Goal: Task Accomplishment & Management: Complete application form

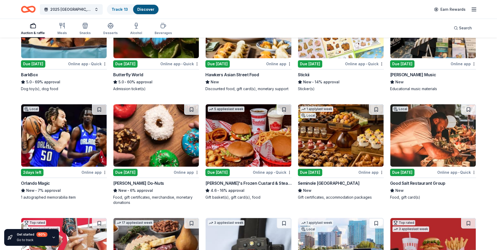
scroll to position [446, 0]
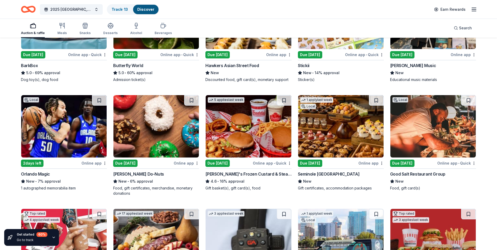
click at [348, 131] on img at bounding box center [340, 126] width 85 height 62
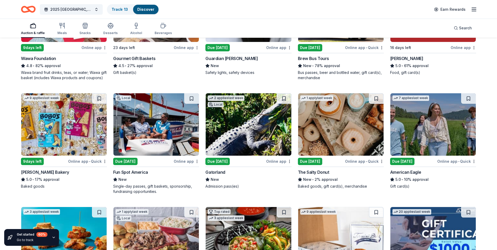
scroll to position [682, 0]
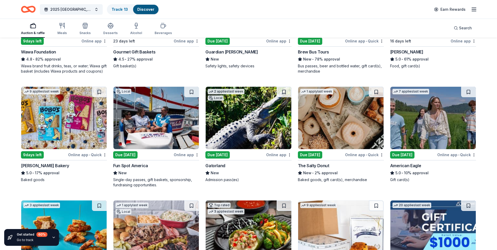
click at [350, 116] on img at bounding box center [340, 118] width 85 height 62
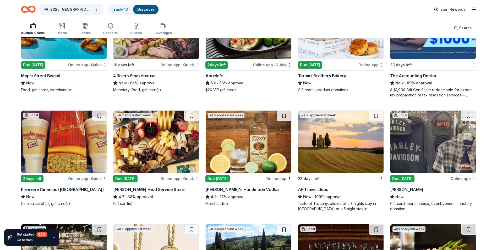
scroll to position [918, 0]
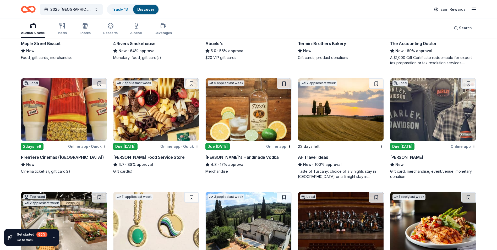
click at [441, 120] on img at bounding box center [433, 109] width 85 height 62
click at [390, 78] on link "Local Due today Online app Orlando Harley-Davidson New Gift card, merchandise, …" at bounding box center [433, 128] width 86 height 101
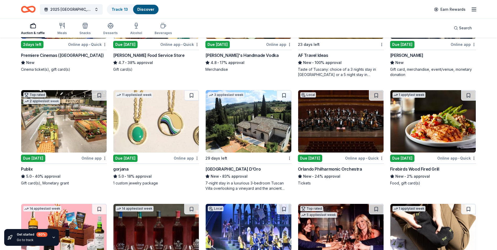
scroll to position [1049, 0]
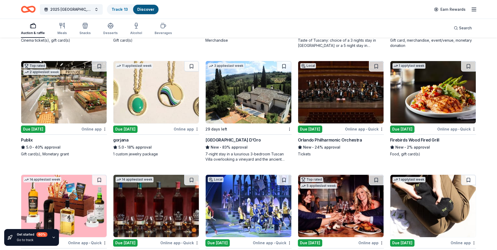
click at [453, 95] on img at bounding box center [433, 92] width 85 height 62
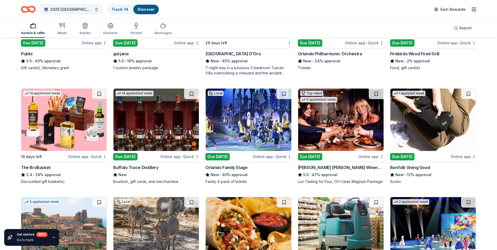
scroll to position [1154, 0]
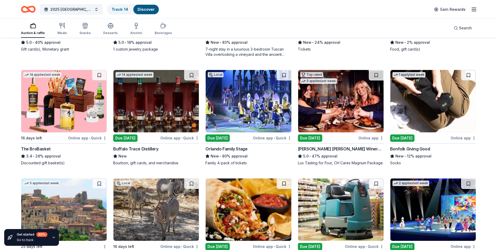
click at [428, 115] on img at bounding box center [433, 101] width 85 height 62
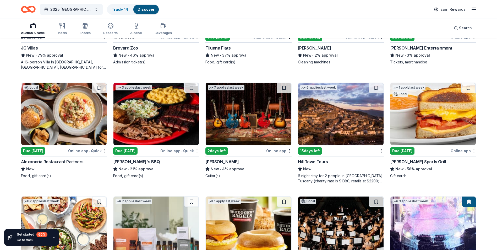
scroll to position [1364, 0]
click at [271, 121] on img at bounding box center [248, 114] width 85 height 62
click at [71, 118] on img at bounding box center [63, 114] width 85 height 62
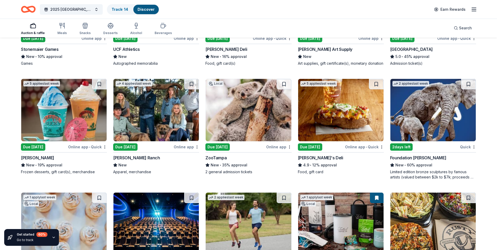
scroll to position [1705, 0]
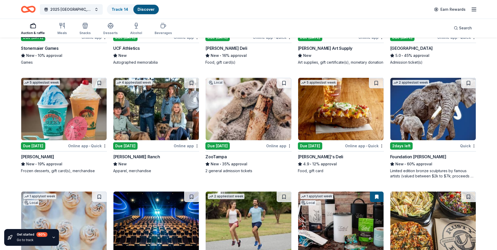
click at [337, 126] on img at bounding box center [340, 109] width 85 height 62
click at [335, 128] on img at bounding box center [340, 109] width 85 height 62
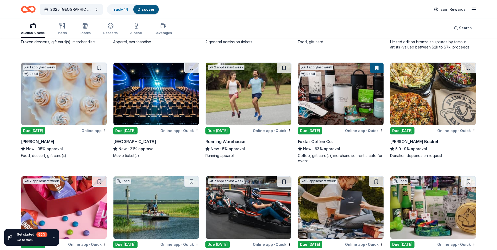
scroll to position [1836, 0]
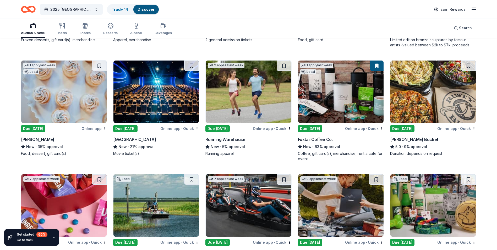
click at [261, 99] on img at bounding box center [248, 92] width 85 height 62
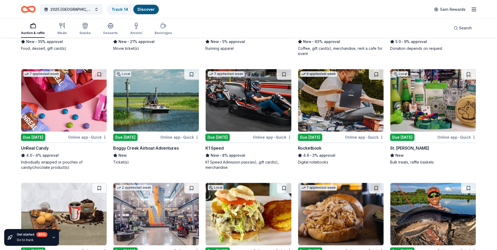
scroll to position [1941, 0]
drag, startPoint x: 470, startPoint y: 105, endPoint x: 417, endPoint y: 114, distance: 53.7
click at [417, 114] on img at bounding box center [433, 100] width 85 height 62
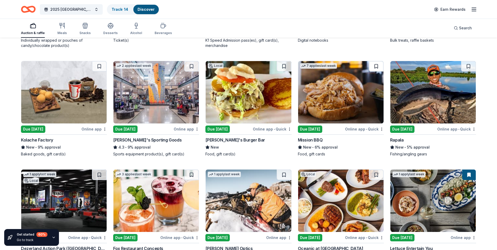
scroll to position [2072, 0]
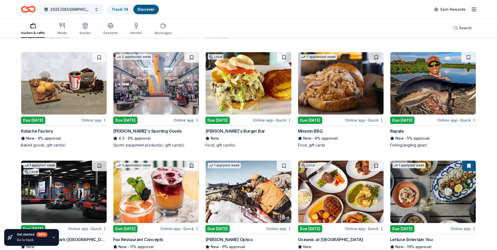
click at [252, 102] on img at bounding box center [248, 83] width 85 height 62
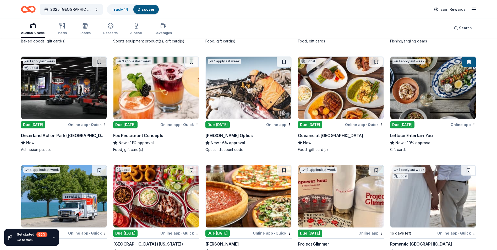
scroll to position [2176, 0]
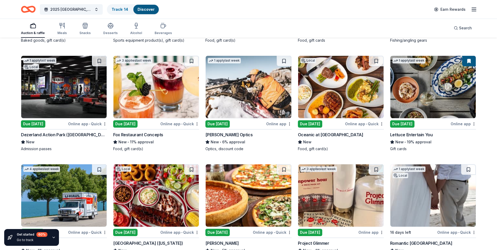
click at [166, 109] on img at bounding box center [156, 87] width 85 height 62
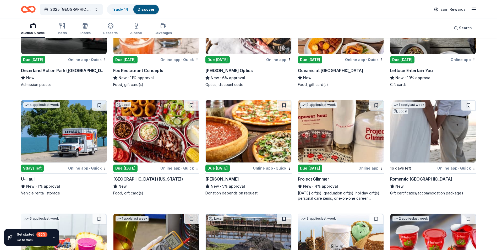
scroll to position [2281, 0]
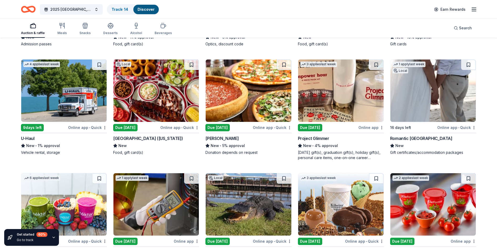
click at [257, 101] on img at bounding box center [248, 91] width 85 height 62
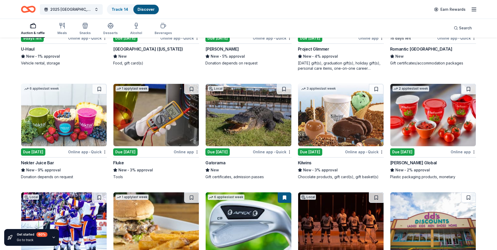
scroll to position [2386, 0]
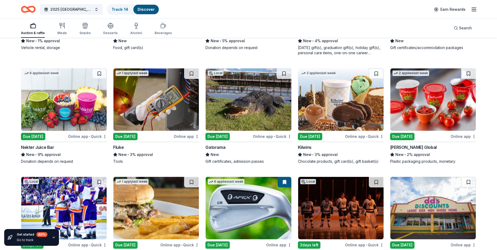
click at [341, 111] on img at bounding box center [340, 99] width 85 height 62
click at [163, 109] on img at bounding box center [156, 99] width 85 height 62
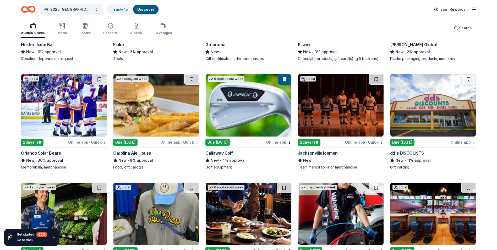
scroll to position [2491, 0]
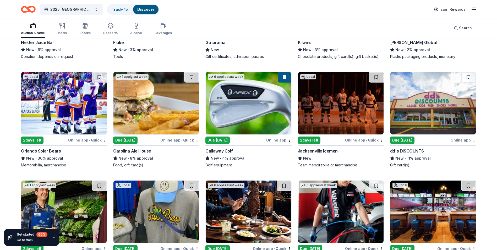
click at [156, 111] on img at bounding box center [156, 103] width 85 height 62
click at [433, 117] on img at bounding box center [433, 103] width 85 height 62
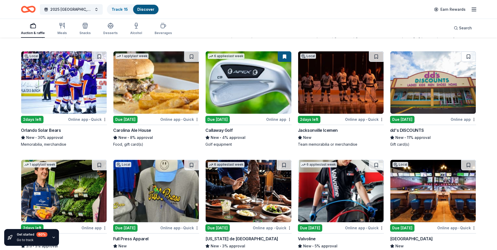
scroll to position [2596, 0]
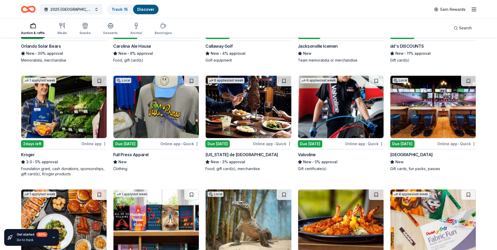
click at [339, 130] on img at bounding box center [340, 107] width 85 height 62
click at [262, 125] on img at bounding box center [248, 107] width 85 height 62
click at [162, 119] on img at bounding box center [156, 107] width 85 height 62
click at [157, 118] on img at bounding box center [156, 107] width 85 height 62
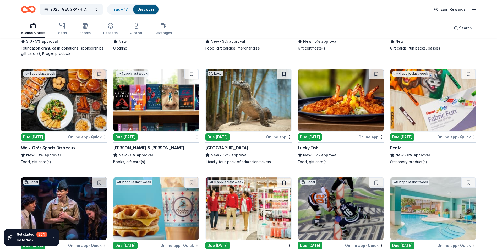
scroll to position [2727, 0]
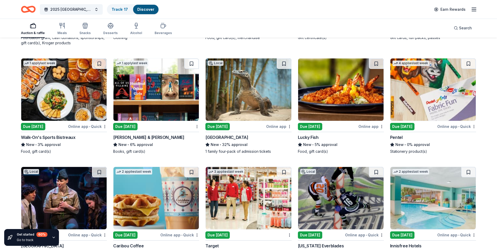
click at [344, 98] on img at bounding box center [340, 89] width 85 height 62
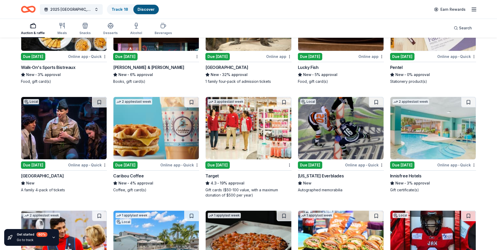
scroll to position [2806, 0]
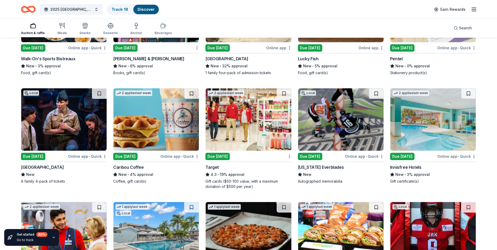
click at [158, 125] on img at bounding box center [156, 119] width 85 height 62
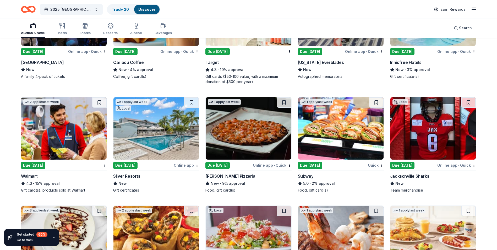
scroll to position [2937, 0]
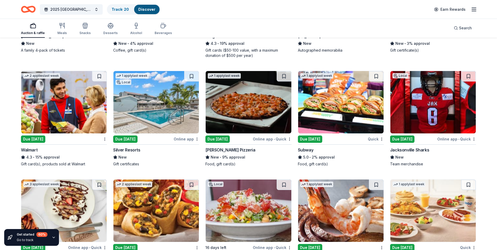
click at [159, 113] on img at bounding box center [156, 102] width 85 height 62
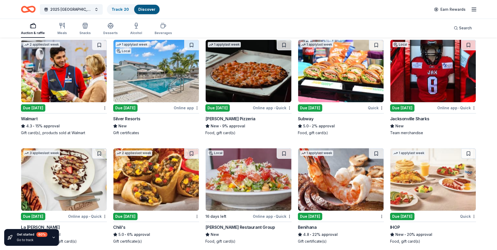
scroll to position [3009, 0]
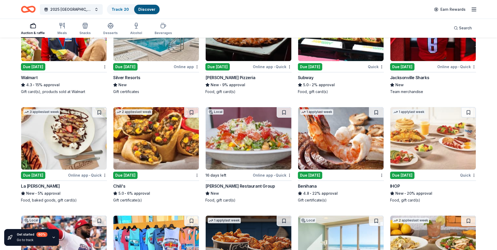
click at [66, 139] on img at bounding box center [63, 138] width 85 height 62
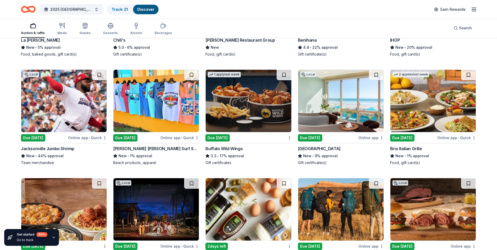
scroll to position [3166, 0]
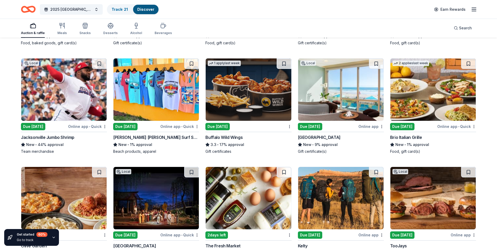
click at [157, 110] on img at bounding box center [156, 89] width 85 height 62
click at [432, 102] on img at bounding box center [433, 89] width 85 height 62
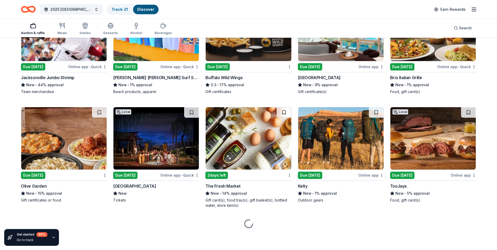
scroll to position [3231, 0]
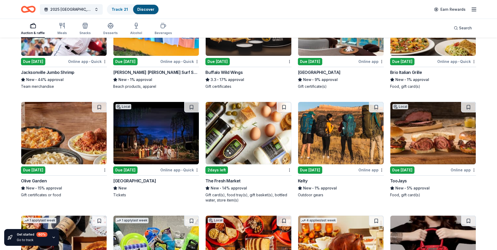
click at [346, 128] on img at bounding box center [340, 133] width 85 height 62
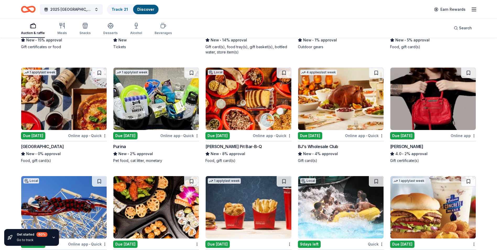
scroll to position [3389, 0]
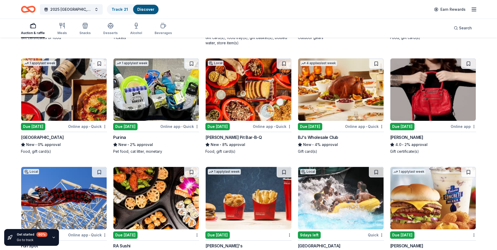
click at [83, 107] on img at bounding box center [63, 89] width 85 height 62
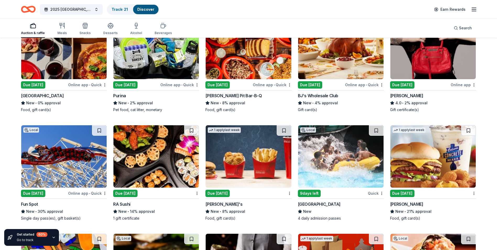
scroll to position [3396, 0]
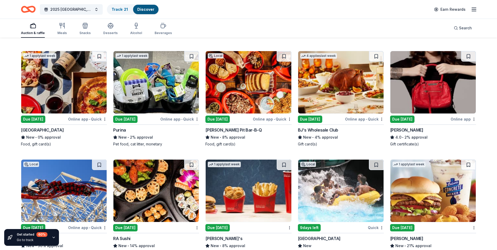
click at [165, 89] on img at bounding box center [156, 82] width 85 height 62
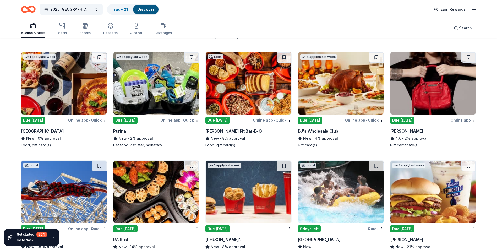
scroll to position [3370, 0]
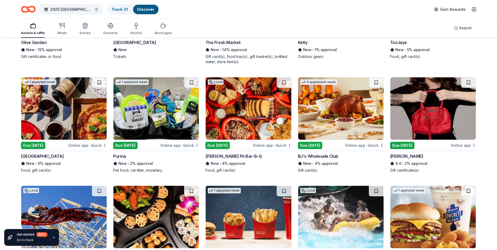
click at [158, 112] on img at bounding box center [156, 108] width 85 height 62
click at [158, 117] on img at bounding box center [156, 108] width 85 height 62
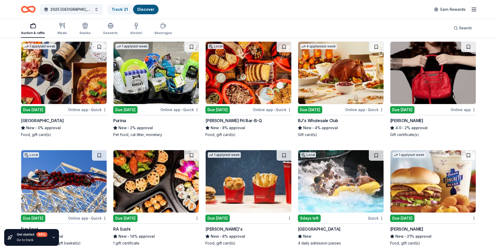
scroll to position [3396, 0]
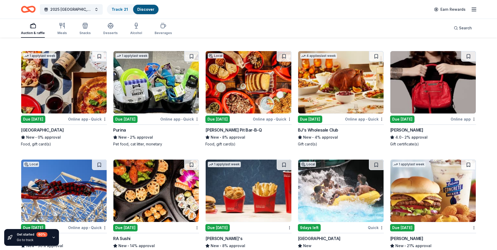
click at [340, 89] on img at bounding box center [340, 82] width 85 height 62
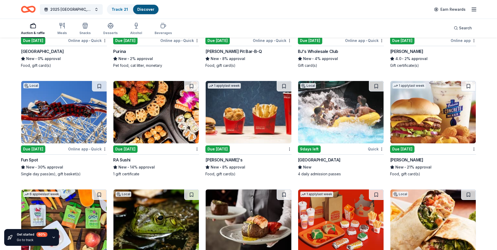
scroll to position [3501, 0]
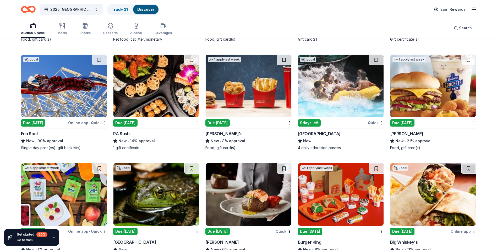
click at [446, 96] on img at bounding box center [433, 86] width 85 height 62
click at [428, 92] on img at bounding box center [433, 86] width 85 height 62
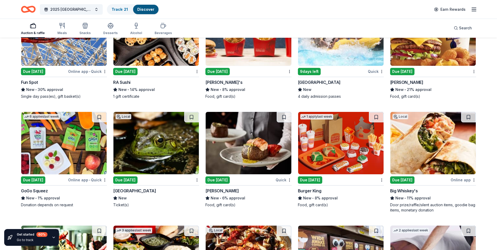
scroll to position [3553, 0]
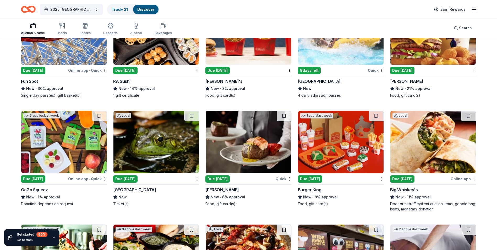
click at [257, 160] on img at bounding box center [248, 142] width 85 height 62
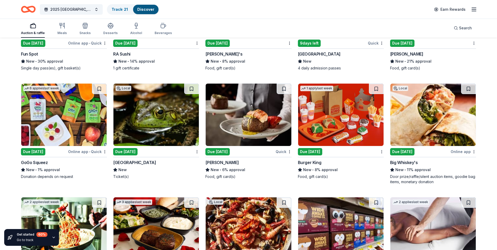
scroll to position [3580, 0]
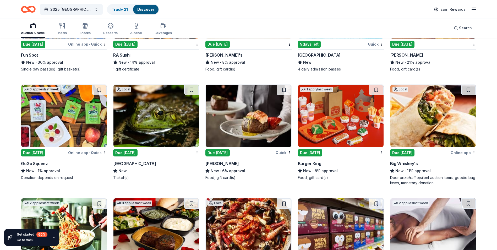
click at [429, 127] on img at bounding box center [433, 116] width 85 height 62
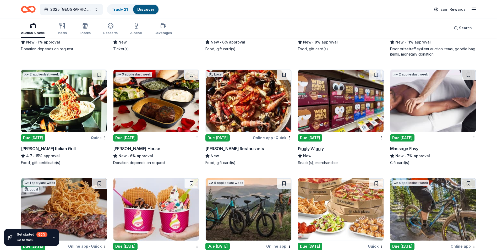
scroll to position [3711, 0]
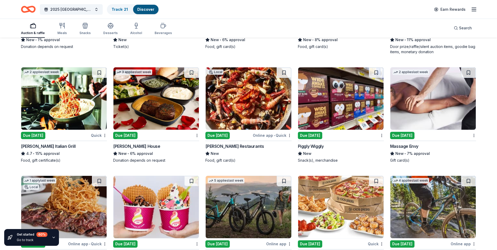
click at [267, 116] on img at bounding box center [248, 98] width 85 height 62
click at [347, 113] on img at bounding box center [340, 98] width 85 height 62
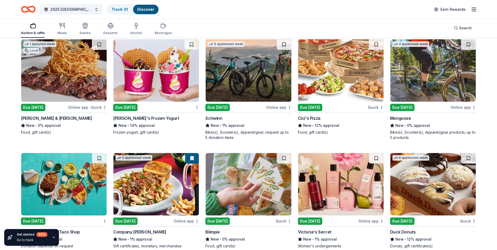
scroll to position [3815, 0]
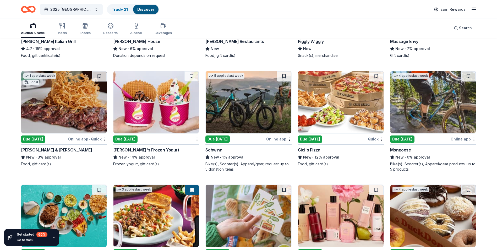
click at [442, 118] on img at bounding box center [433, 102] width 85 height 62
click at [349, 115] on img at bounding box center [340, 102] width 85 height 62
click at [263, 112] on img at bounding box center [248, 102] width 85 height 62
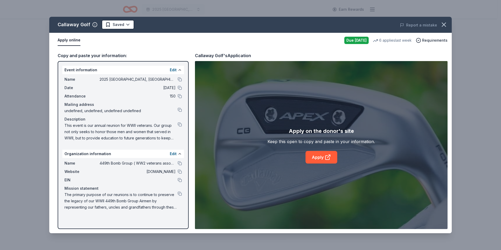
scroll to position [0, 495]
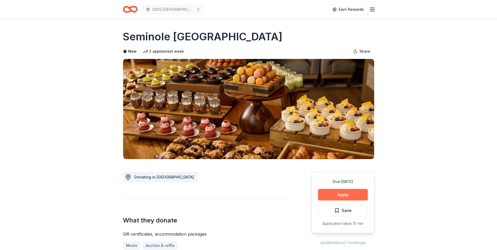
click at [343, 194] on button "Apply" at bounding box center [343, 195] width 50 height 12
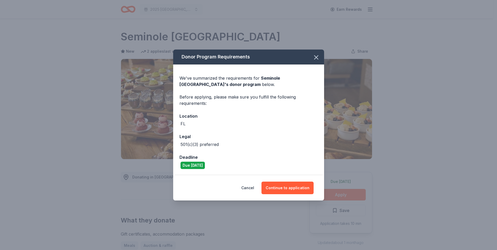
click at [343, 194] on div "Donor Program Requirements We've summarized the requirements for Seminole Hard …" at bounding box center [248, 125] width 497 height 250
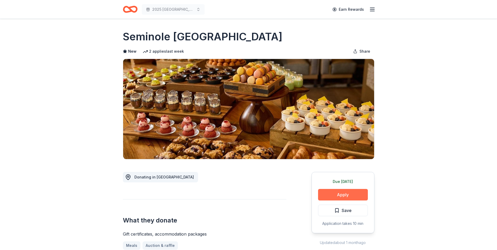
click at [342, 191] on button "Apply" at bounding box center [343, 195] width 50 height 12
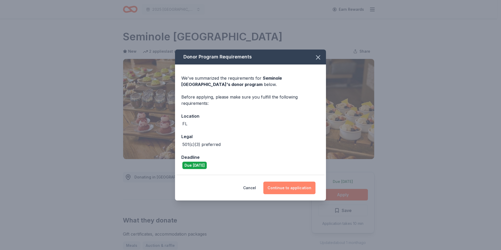
click at [291, 188] on button "Continue to application" at bounding box center [289, 188] width 52 height 13
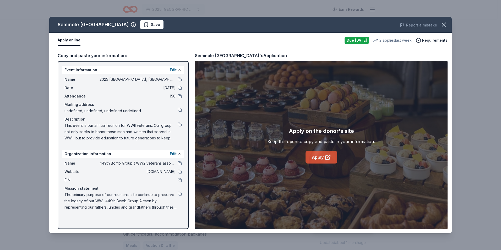
click at [321, 155] on link "Apply" at bounding box center [322, 157] width 32 height 13
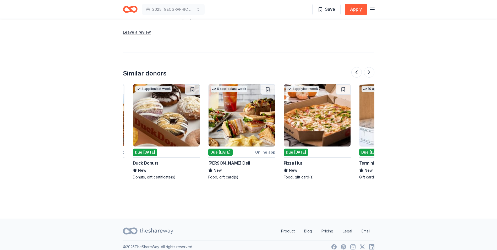
scroll to position [0, 495]
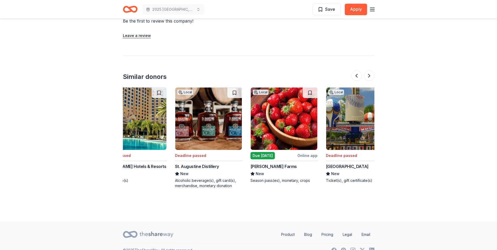
scroll to position [0, 405]
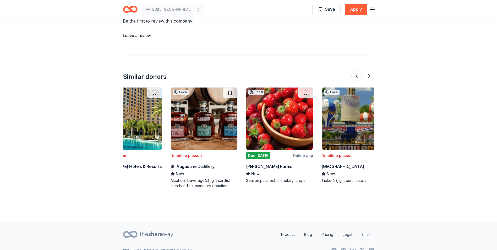
click at [212, 134] on img at bounding box center [204, 119] width 67 height 62
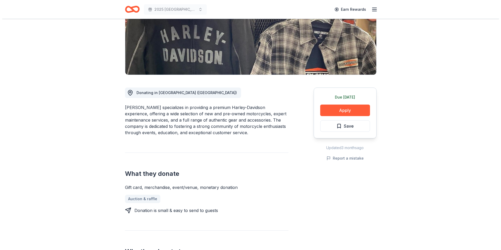
scroll to position [0, 0]
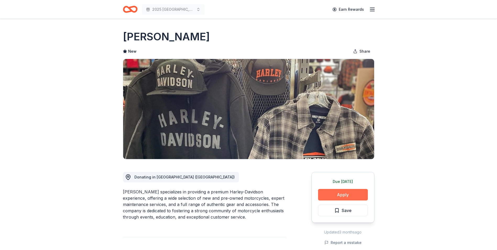
click at [326, 193] on button "Apply" at bounding box center [343, 195] width 50 height 12
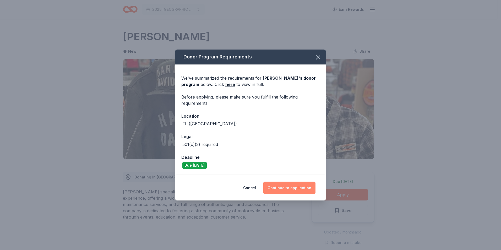
click at [286, 188] on button "Continue to application" at bounding box center [289, 188] width 52 height 13
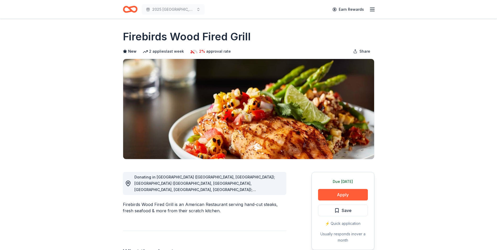
click at [278, 144] on img at bounding box center [248, 109] width 251 height 100
click at [326, 195] on button "Apply" at bounding box center [343, 195] width 50 height 12
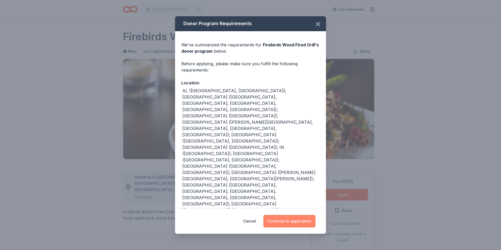
click at [280, 215] on button "Continue to application" at bounding box center [289, 221] width 52 height 13
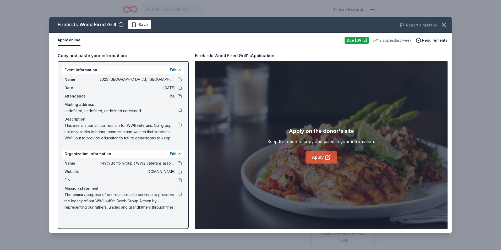
click at [313, 159] on link "Apply" at bounding box center [322, 157] width 32 height 13
click at [136, 26] on span "Save" at bounding box center [139, 24] width 17 height 6
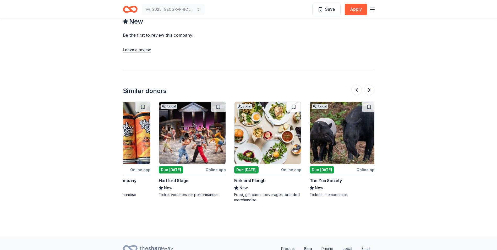
scroll to position [0, 495]
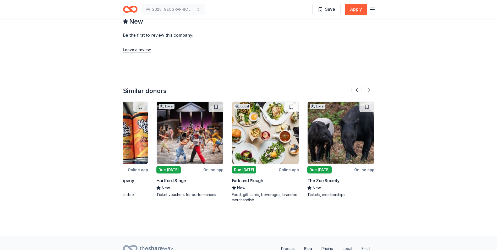
click at [261, 134] on img at bounding box center [265, 133] width 67 height 62
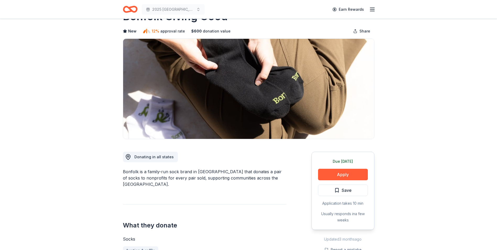
scroll to position [0, 0]
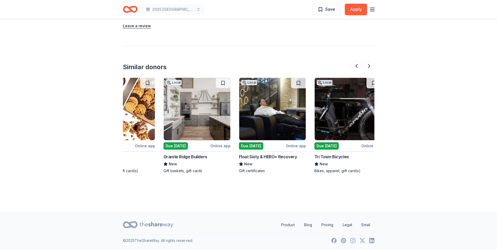
scroll to position [0, 109]
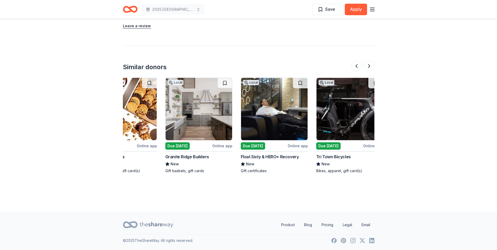
click at [272, 120] on img at bounding box center [274, 109] width 67 height 62
click at [187, 114] on img at bounding box center [199, 109] width 67 height 62
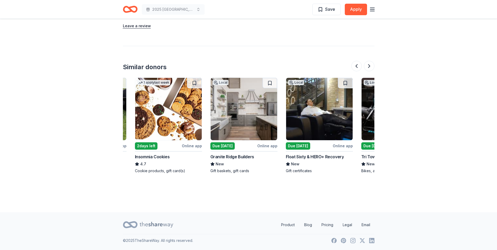
scroll to position [0, 0]
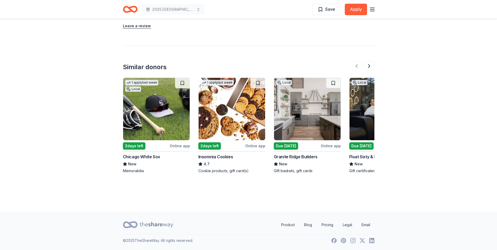
click at [236, 117] on img at bounding box center [232, 109] width 67 height 62
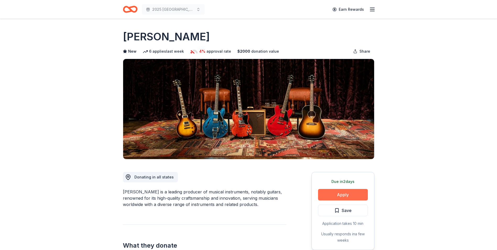
click at [328, 193] on button "Apply" at bounding box center [343, 195] width 50 height 12
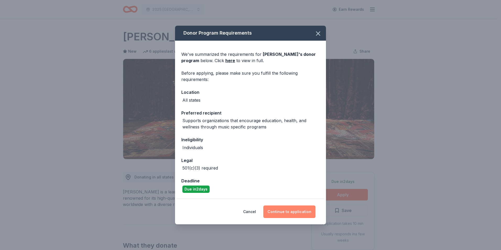
click at [289, 217] on button "Continue to application" at bounding box center [289, 212] width 52 height 13
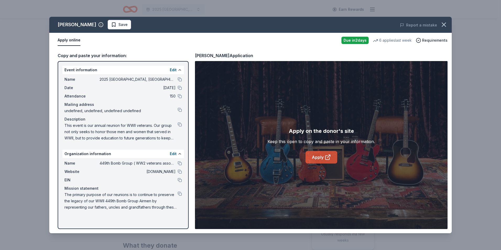
click at [323, 157] on link "Apply" at bounding box center [322, 157] width 32 height 13
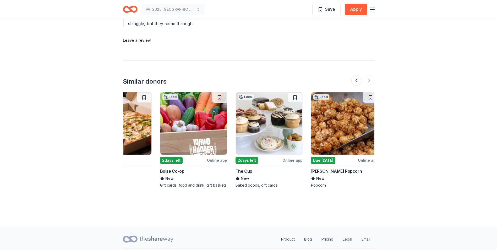
scroll to position [0, 495]
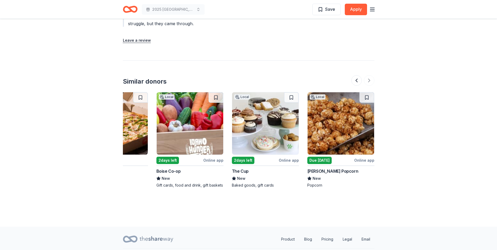
click at [335, 111] on img at bounding box center [341, 123] width 67 height 62
click at [279, 120] on img at bounding box center [265, 123] width 67 height 62
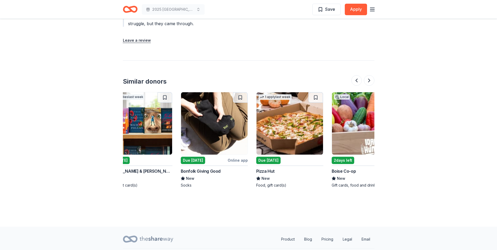
scroll to position [0, 320]
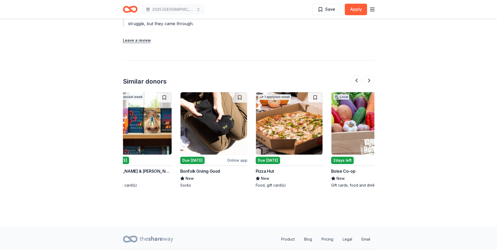
click at [304, 120] on img at bounding box center [289, 123] width 67 height 62
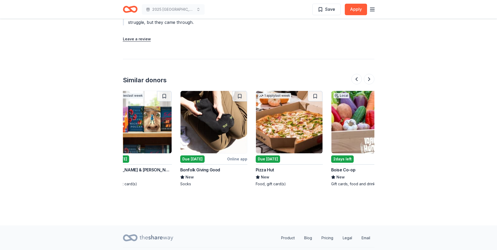
scroll to position [605, 0]
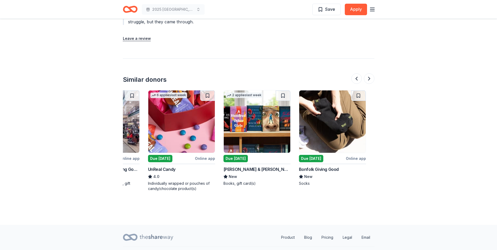
scroll to position [0, 197]
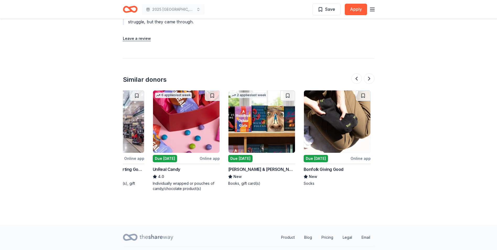
click at [264, 118] on img at bounding box center [262, 121] width 67 height 62
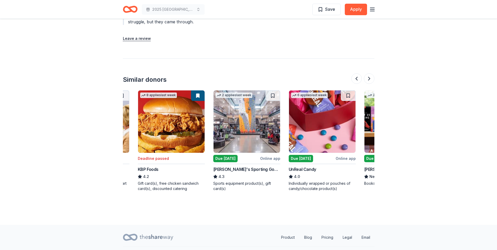
scroll to position [0, 58]
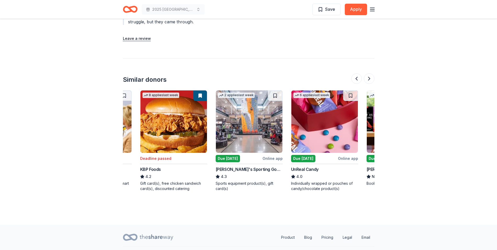
click at [339, 123] on img at bounding box center [325, 121] width 67 height 62
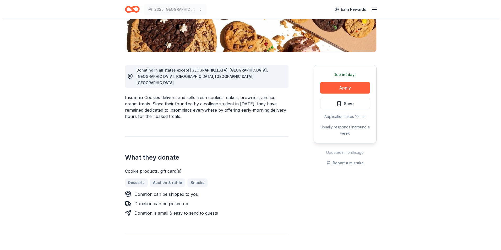
scroll to position [0, 0]
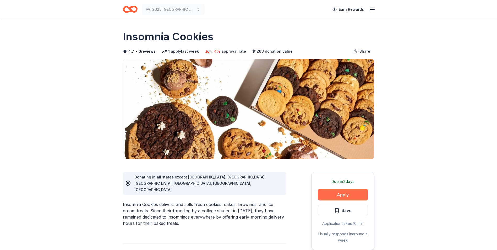
click at [351, 198] on button "Apply" at bounding box center [343, 195] width 50 height 12
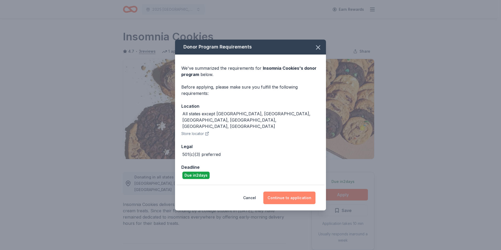
click at [293, 192] on button "Continue to application" at bounding box center [289, 198] width 52 height 13
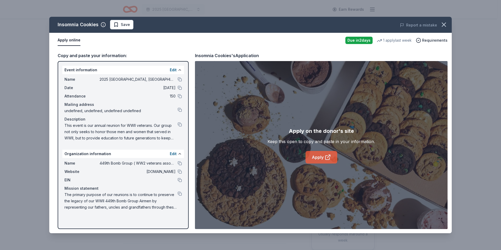
click at [318, 156] on link "Apply" at bounding box center [322, 157] width 32 height 13
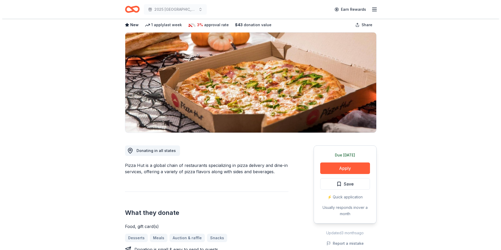
scroll to position [26, 0]
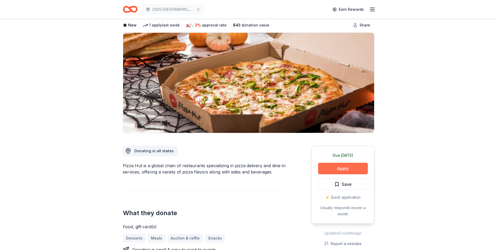
click at [351, 169] on button "Apply" at bounding box center [343, 169] width 50 height 12
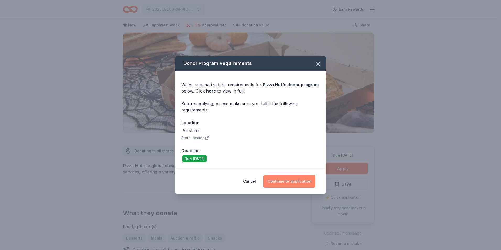
click at [284, 179] on button "Continue to application" at bounding box center [289, 181] width 52 height 13
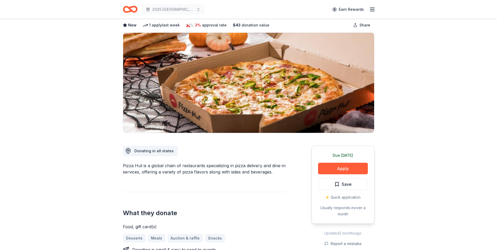
click at [284, 179] on button "Continue to application" at bounding box center [286, 179] width 50 height 12
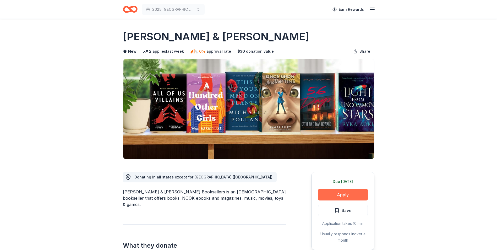
click at [355, 195] on button "Apply" at bounding box center [343, 195] width 50 height 12
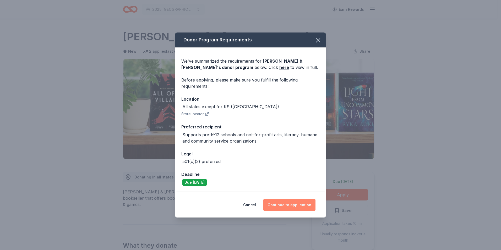
click at [293, 206] on button "Continue to application" at bounding box center [289, 205] width 52 height 13
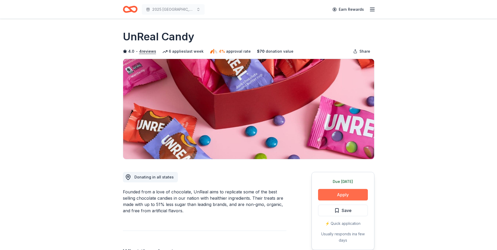
click at [354, 191] on button "Apply" at bounding box center [343, 195] width 50 height 12
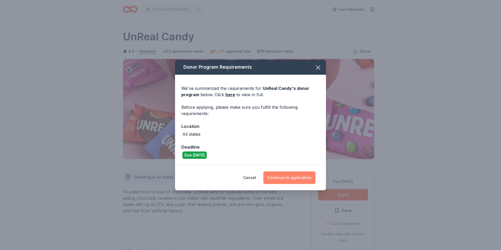
click at [298, 178] on button "Continue to application" at bounding box center [289, 177] width 52 height 13
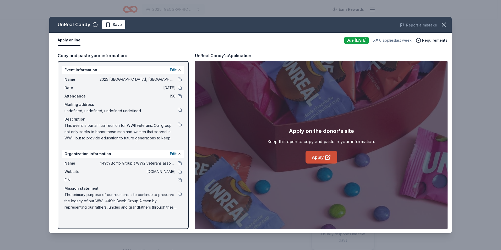
click at [326, 159] on icon at bounding box center [328, 158] width 4 height 4
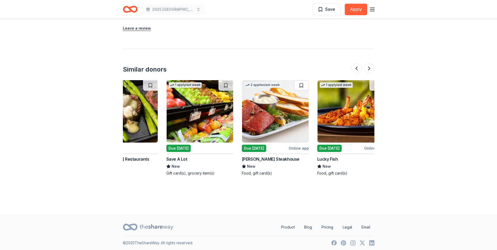
scroll to position [0, 337]
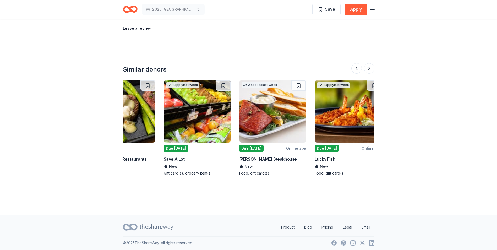
click at [193, 123] on img at bounding box center [197, 111] width 67 height 62
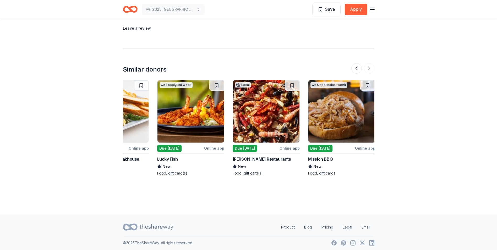
scroll to position [0, 495]
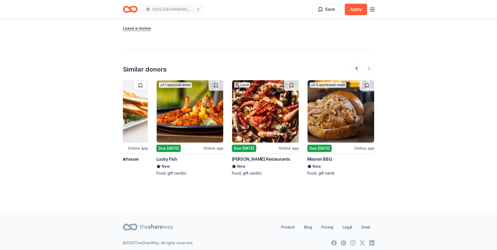
click at [334, 121] on img at bounding box center [341, 111] width 67 height 62
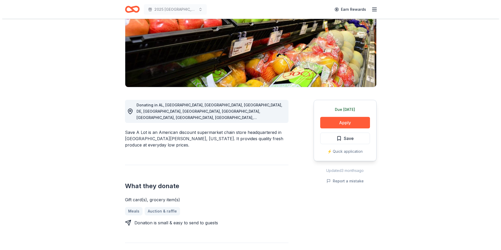
scroll to position [74, 0]
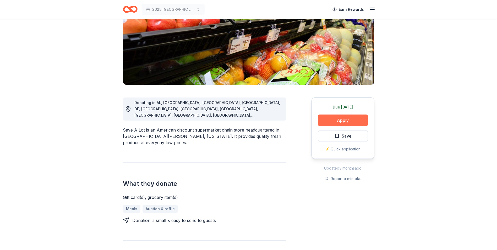
click at [335, 120] on button "Apply" at bounding box center [343, 121] width 50 height 12
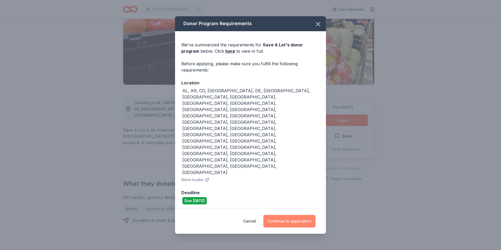
click at [274, 215] on button "Continue to application" at bounding box center [289, 221] width 52 height 13
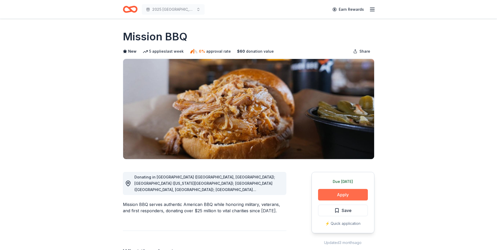
click at [333, 195] on button "Apply" at bounding box center [343, 195] width 50 height 12
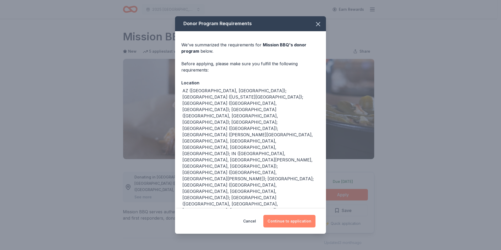
click at [275, 224] on button "Continue to application" at bounding box center [289, 221] width 52 height 13
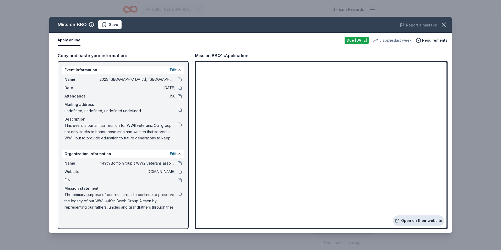
click at [418, 222] on link "Open on their website" at bounding box center [419, 220] width 52 height 10
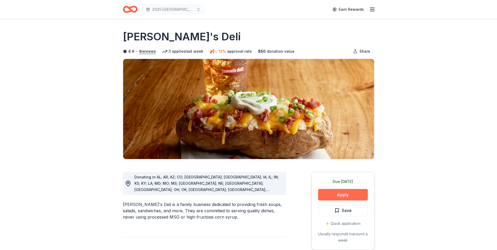
click at [344, 192] on button "Apply" at bounding box center [343, 195] width 50 height 12
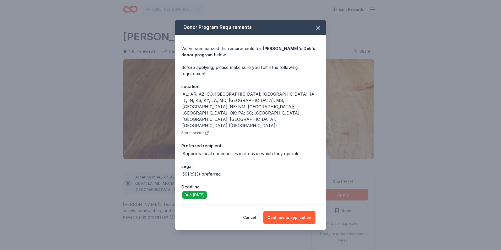
drag, startPoint x: 293, startPoint y: 205, endPoint x: 322, endPoint y: 188, distance: 33.4
click at [293, 211] on button "Continue to application" at bounding box center [289, 217] width 52 height 13
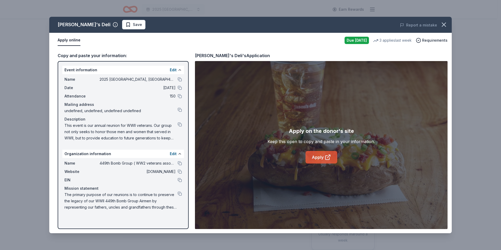
click at [320, 159] on link "Apply" at bounding box center [322, 157] width 32 height 13
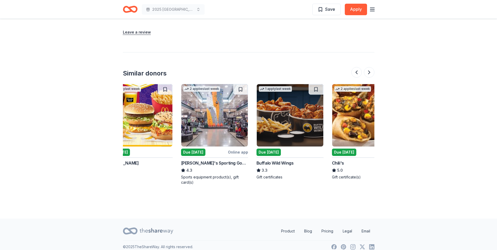
scroll to position [0, 95]
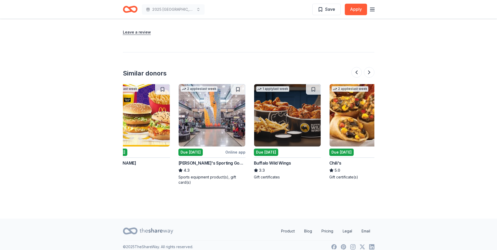
click at [285, 114] on img at bounding box center [287, 115] width 67 height 62
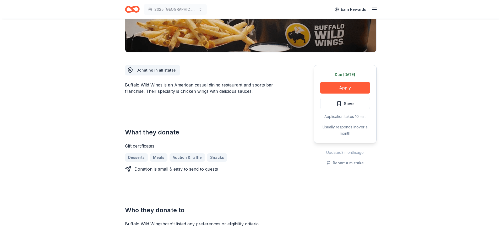
scroll to position [105, 0]
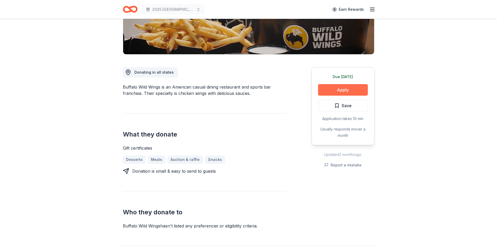
click at [347, 91] on button "Apply" at bounding box center [343, 90] width 50 height 12
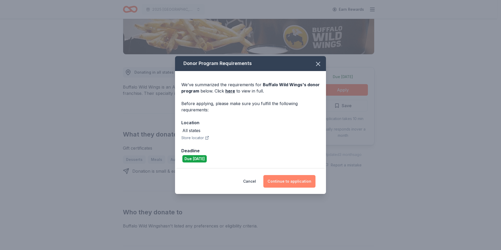
click at [299, 180] on button "Continue to application" at bounding box center [289, 181] width 52 height 13
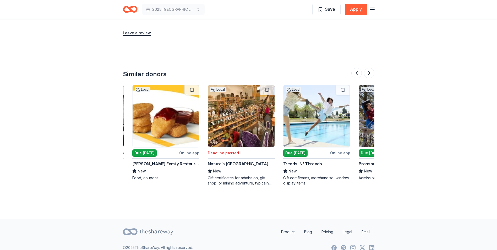
scroll to position [0, 440]
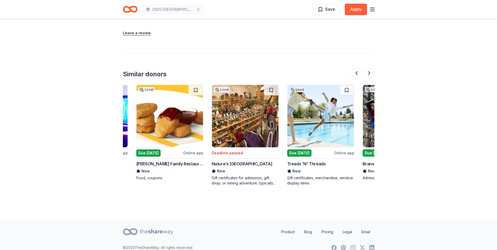
click at [330, 141] on img at bounding box center [321, 116] width 67 height 62
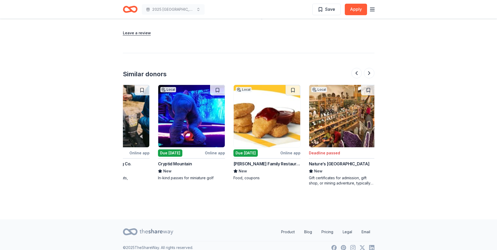
scroll to position [0, 336]
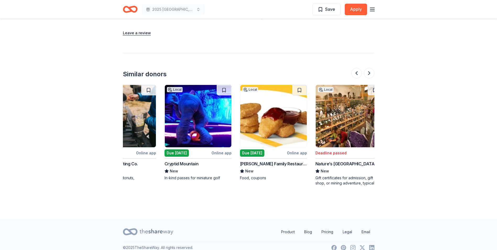
click at [282, 138] on img at bounding box center [273, 116] width 67 height 62
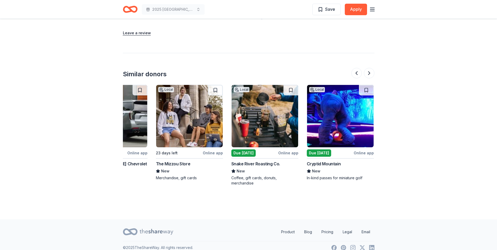
scroll to position [0, 192]
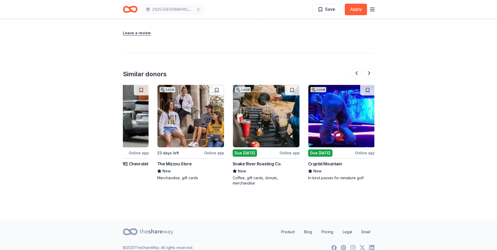
click at [277, 127] on img at bounding box center [266, 116] width 67 height 62
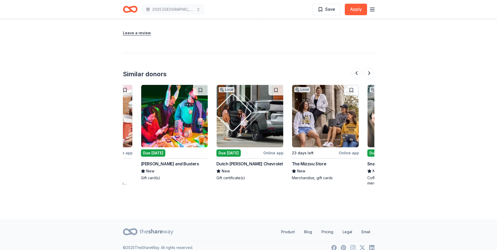
scroll to position [0, 58]
click at [259, 132] on img at bounding box center [250, 116] width 67 height 62
click at [174, 128] on img at bounding box center [174, 116] width 67 height 62
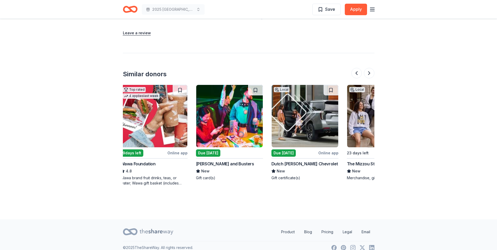
scroll to position [0, 0]
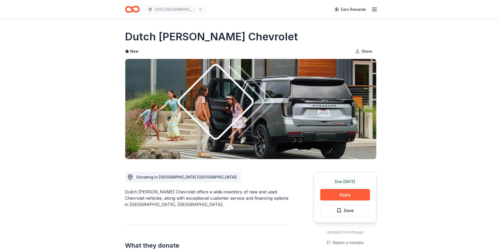
scroll to position [26, 0]
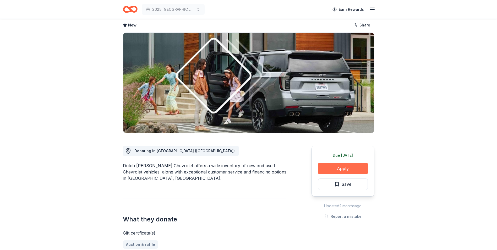
click at [347, 169] on button "Apply" at bounding box center [343, 169] width 50 height 12
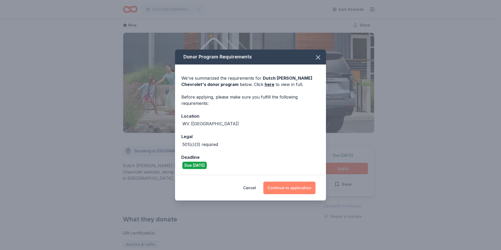
click at [294, 187] on button "Continue to application" at bounding box center [289, 188] width 52 height 13
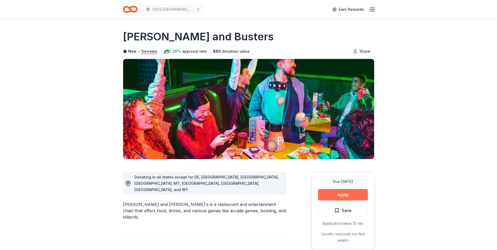
click at [342, 196] on button "Apply" at bounding box center [343, 195] width 50 height 12
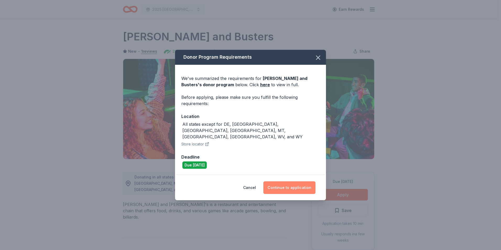
click at [304, 182] on button "Continue to application" at bounding box center [289, 187] width 52 height 13
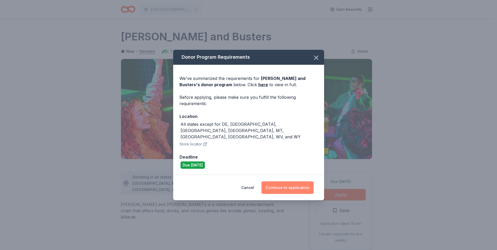
click at [304, 182] on button "Continue to application" at bounding box center [288, 187] width 52 height 13
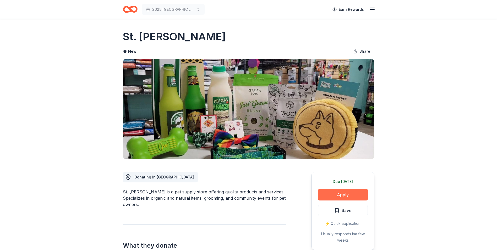
click at [348, 194] on button "Apply" at bounding box center [343, 195] width 50 height 12
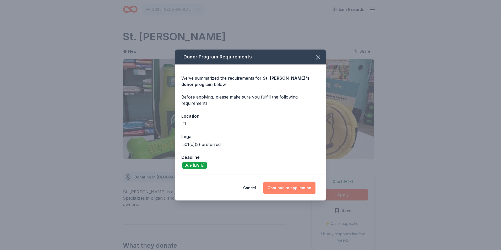
click at [296, 191] on button "Continue to application" at bounding box center [289, 188] width 52 height 13
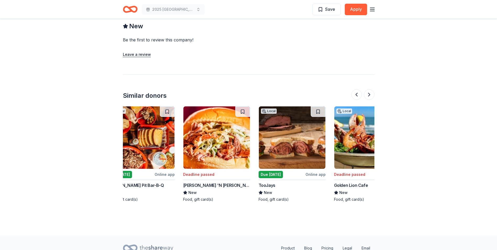
scroll to position [0, 245]
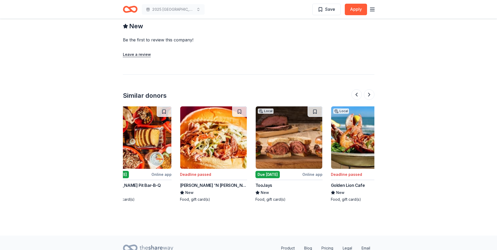
click at [293, 147] on img at bounding box center [289, 137] width 67 height 62
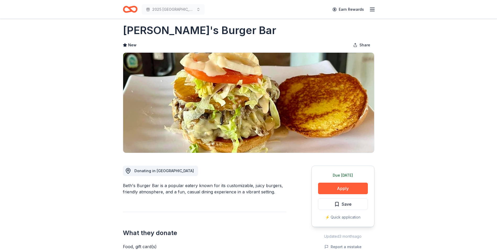
scroll to position [0, 0]
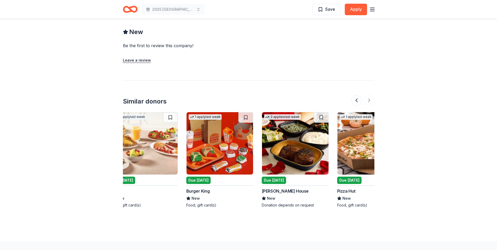
scroll to position [0, 495]
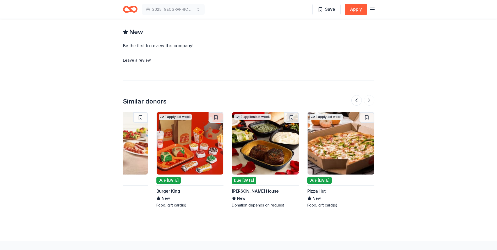
click at [273, 142] on img at bounding box center [265, 143] width 67 height 62
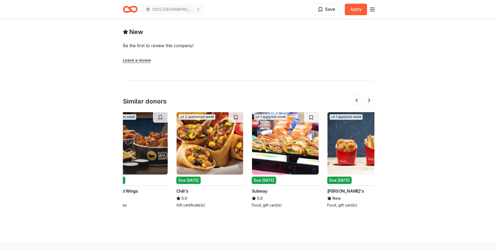
scroll to position [0, 94]
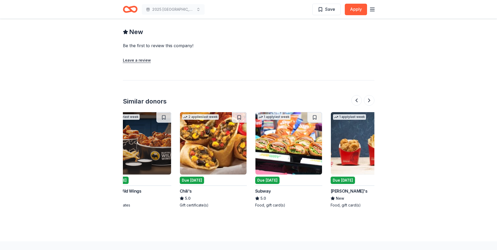
click at [221, 139] on img at bounding box center [213, 143] width 67 height 62
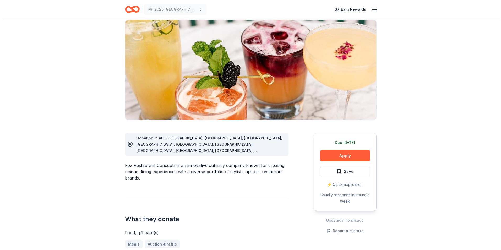
scroll to position [0, 0]
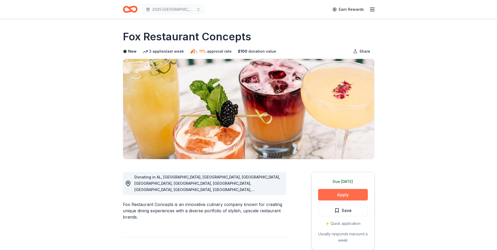
click at [353, 196] on button "Apply" at bounding box center [343, 195] width 50 height 12
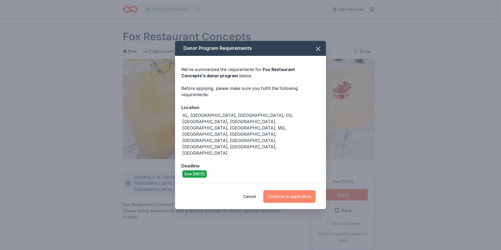
click at [296, 190] on button "Continue to application" at bounding box center [289, 196] width 52 height 13
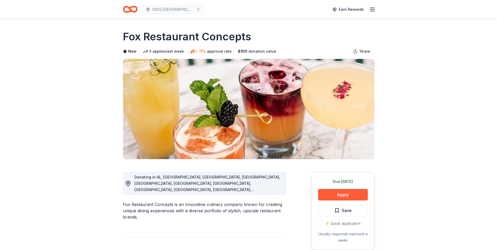
click at [296, 187] on button "Continue to application" at bounding box center [286, 193] width 50 height 12
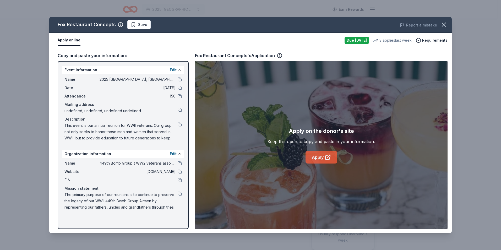
click at [322, 158] on link "Apply" at bounding box center [322, 157] width 32 height 13
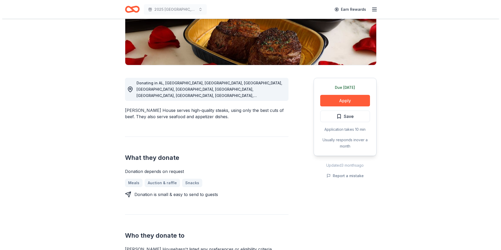
scroll to position [93, 0]
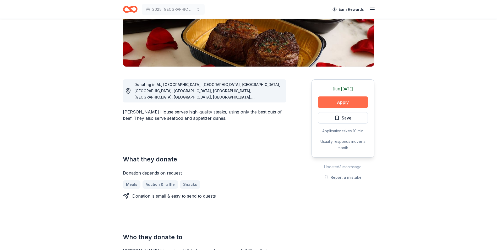
click at [351, 102] on button "Apply" at bounding box center [343, 102] width 50 height 12
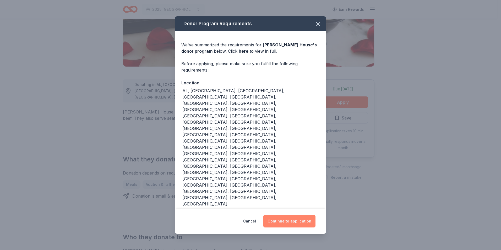
click at [291, 215] on button "Continue to application" at bounding box center [289, 221] width 52 height 13
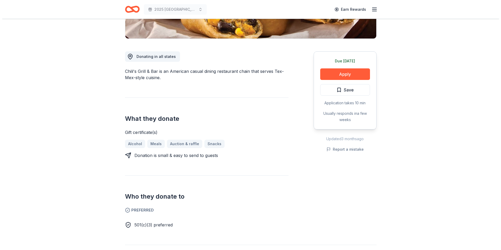
scroll to position [26, 0]
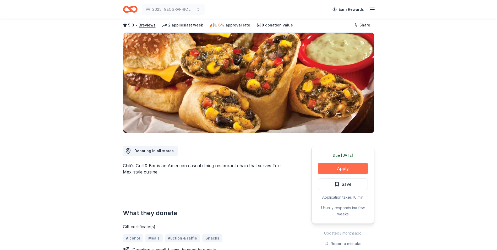
click at [342, 165] on button "Apply" at bounding box center [343, 169] width 50 height 12
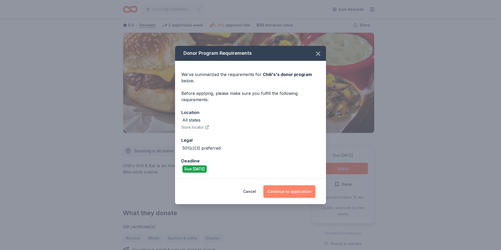
click at [304, 193] on button "Continue to application" at bounding box center [289, 191] width 52 height 13
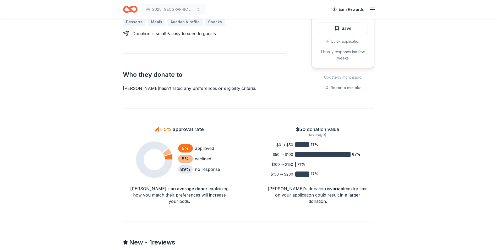
scroll to position [262, 0]
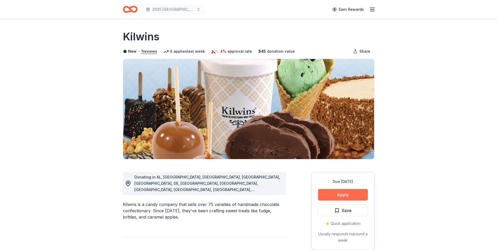
click at [344, 191] on button "Apply" at bounding box center [343, 195] width 50 height 12
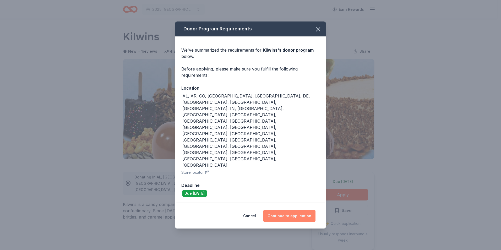
click at [289, 210] on button "Continue to application" at bounding box center [289, 216] width 52 height 13
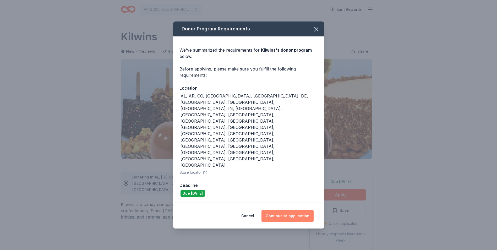
click at [289, 210] on button "Continue to application" at bounding box center [288, 216] width 52 height 13
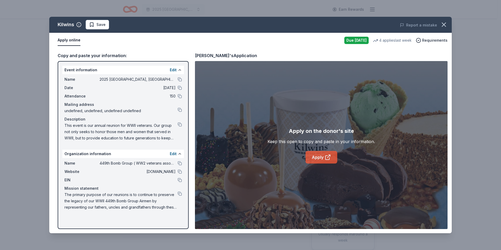
click at [322, 155] on link "Apply" at bounding box center [322, 157] width 32 height 13
click at [96, 20] on button "Save" at bounding box center [97, 24] width 23 height 9
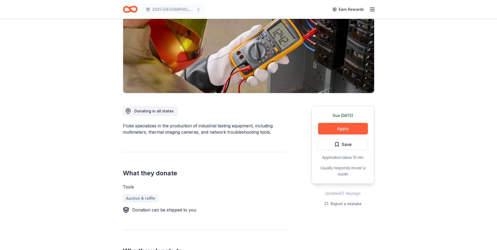
scroll to position [79, 0]
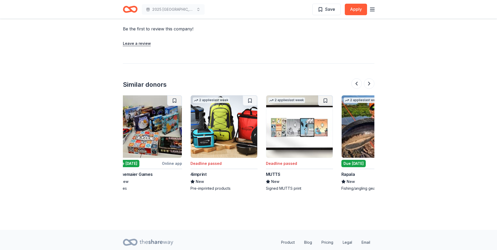
scroll to position [0, 461]
click at [309, 127] on img at bounding box center [299, 126] width 67 height 62
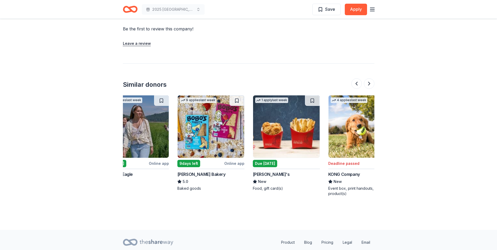
scroll to position [0, 165]
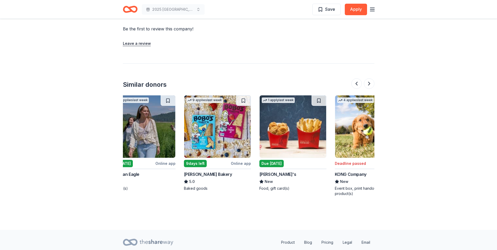
click at [218, 134] on img at bounding box center [217, 126] width 67 height 62
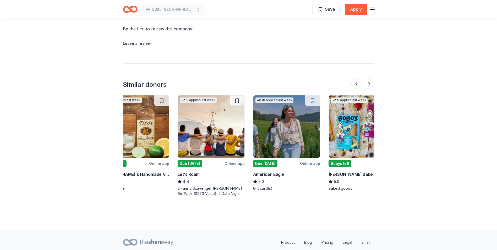
scroll to position [0, 0]
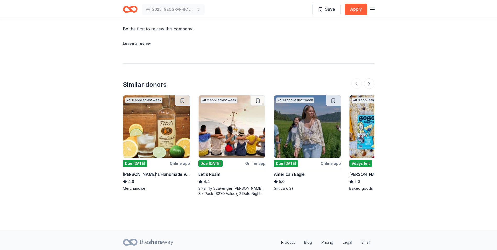
click at [176, 133] on img at bounding box center [156, 126] width 67 height 62
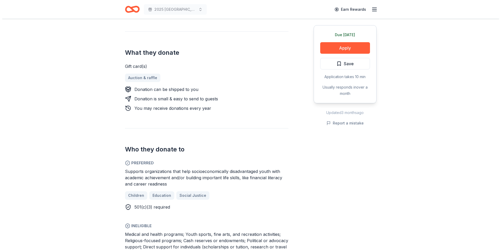
scroll to position [52, 0]
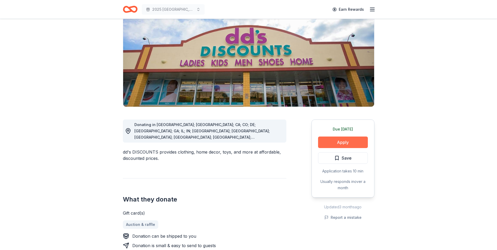
click at [346, 141] on button "Apply" at bounding box center [343, 143] width 50 height 12
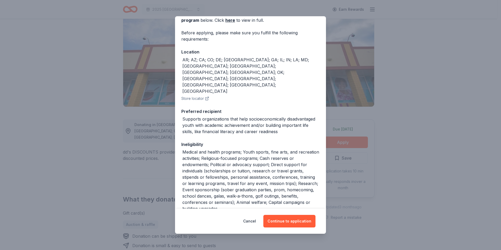
scroll to position [78, 0]
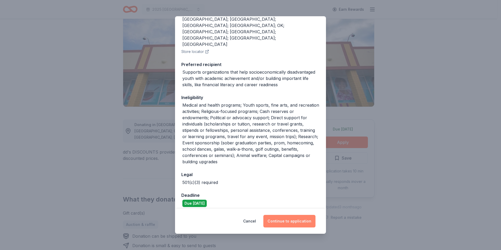
click at [301, 218] on button "Continue to application" at bounding box center [289, 221] width 52 height 13
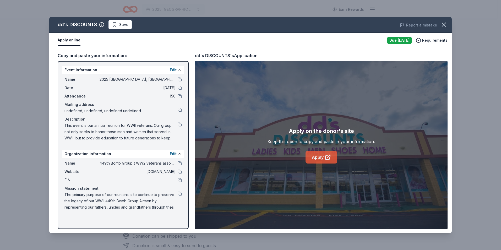
click at [326, 159] on icon at bounding box center [328, 157] width 6 height 6
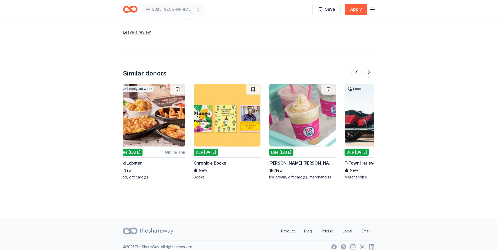
scroll to position [0, 80]
click at [315, 130] on img at bounding box center [303, 115] width 67 height 62
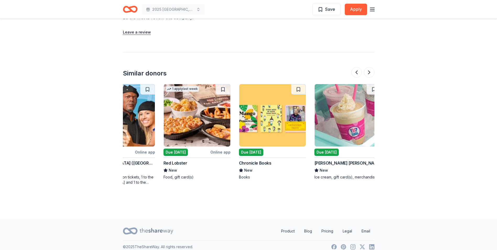
scroll to position [0, 34]
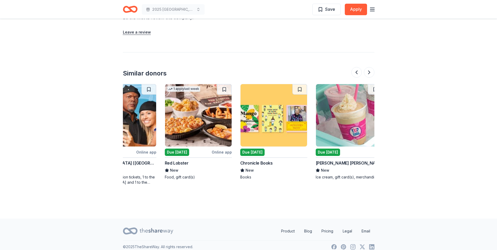
click at [282, 126] on img at bounding box center [274, 115] width 67 height 62
click at [202, 119] on img at bounding box center [198, 115] width 67 height 62
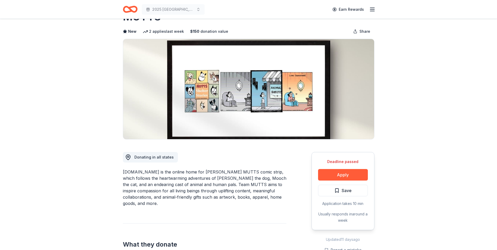
scroll to position [0, 0]
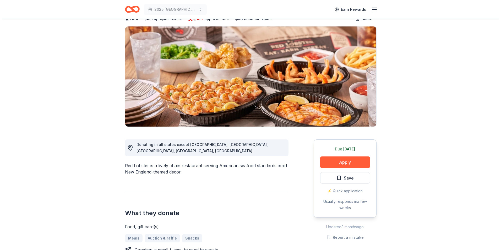
scroll to position [60, 0]
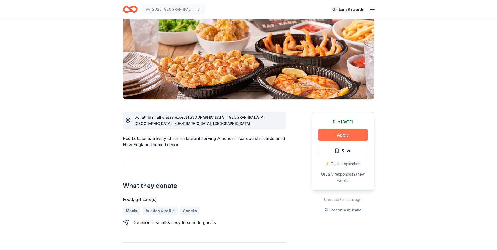
click at [346, 138] on button "Apply" at bounding box center [343, 135] width 50 height 12
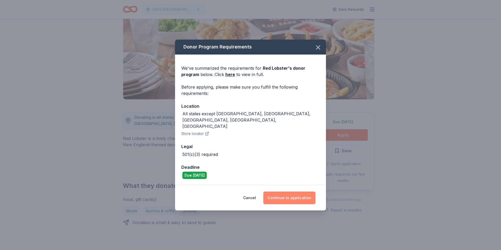
click at [298, 192] on button "Continue to application" at bounding box center [289, 198] width 52 height 13
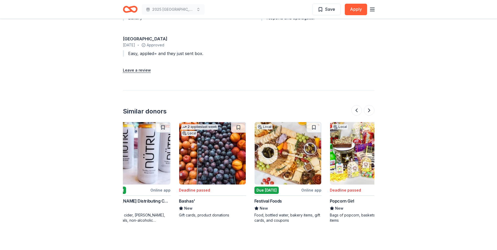
scroll to position [0, 397]
click at [301, 158] on img at bounding box center [288, 153] width 67 height 62
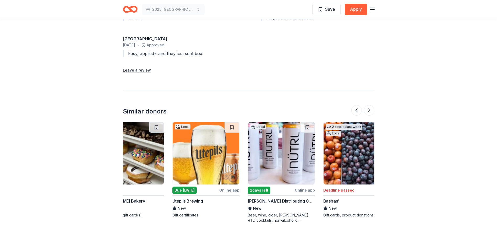
scroll to position [0, 248]
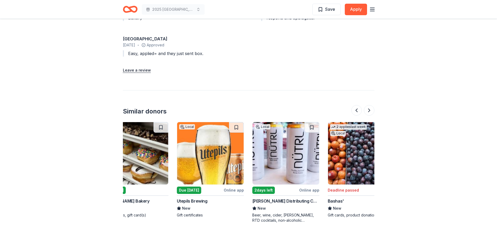
click at [299, 158] on img at bounding box center [286, 153] width 67 height 62
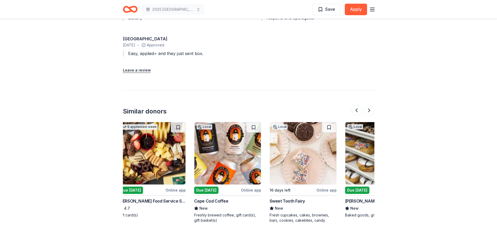
scroll to position [0, 4]
click at [315, 159] on img at bounding box center [303, 153] width 67 height 62
click at [241, 157] on img at bounding box center [227, 153] width 67 height 62
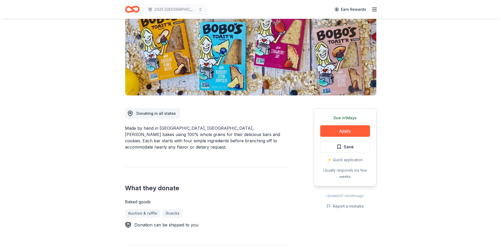
scroll to position [0, 0]
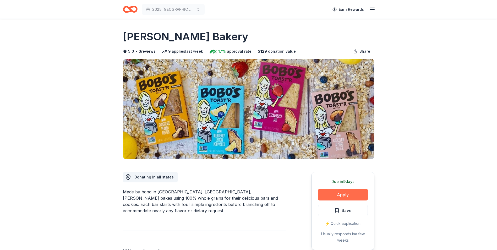
click at [354, 195] on button "Apply" at bounding box center [343, 195] width 50 height 12
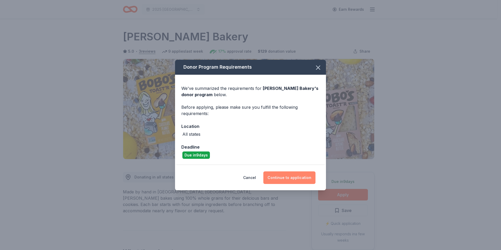
click at [294, 177] on button "Continue to application" at bounding box center [289, 177] width 52 height 13
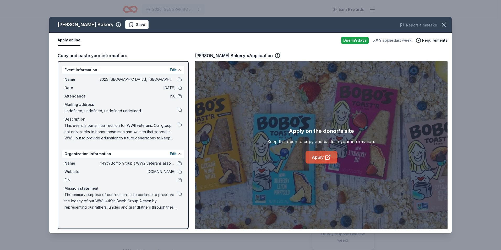
click at [322, 156] on link "Apply" at bounding box center [322, 157] width 32 height 13
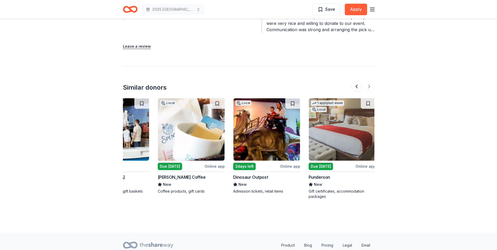
scroll to position [0, 495]
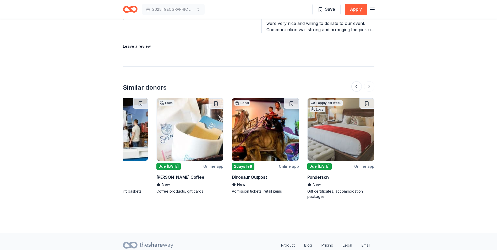
click at [209, 144] on img at bounding box center [190, 129] width 67 height 62
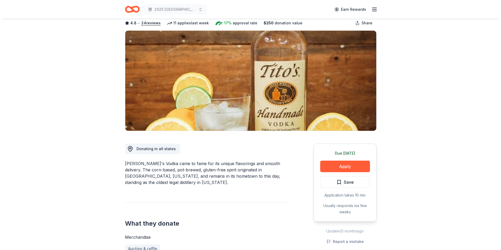
scroll to position [0, 0]
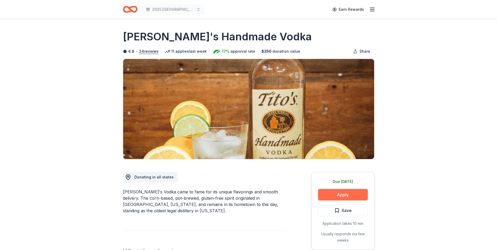
click at [333, 194] on button "Apply" at bounding box center [343, 195] width 50 height 12
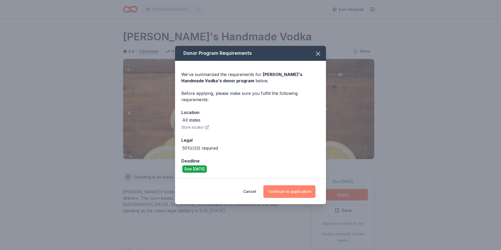
click at [280, 191] on button "Continue to application" at bounding box center [289, 191] width 52 height 13
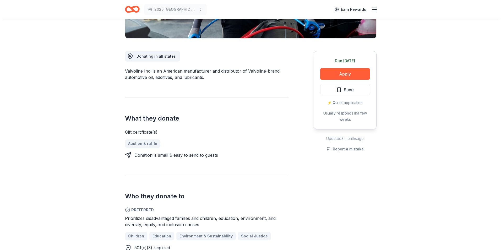
scroll to position [131, 0]
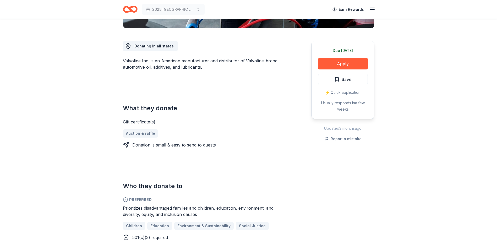
click at [343, 57] on div "Due [DATE] Apply Save ⚡️ Quick application Usually responds in a few weeks" at bounding box center [343, 80] width 63 height 78
click at [343, 63] on button "Apply" at bounding box center [343, 64] width 50 height 12
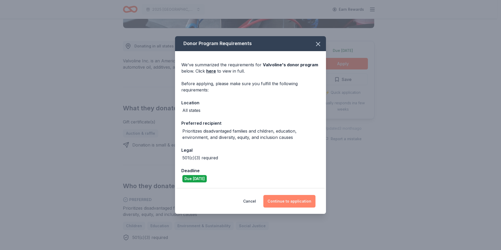
click at [295, 200] on button "Continue to application" at bounding box center [289, 201] width 52 height 13
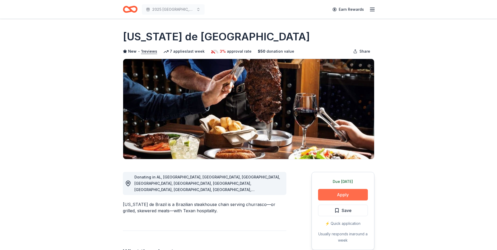
click at [341, 195] on button "Apply" at bounding box center [343, 195] width 50 height 12
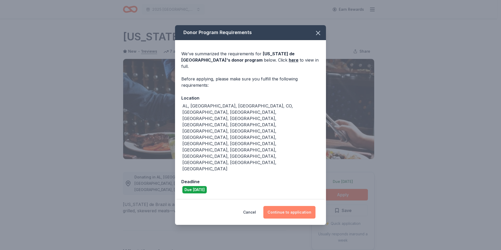
click at [292, 206] on button "Continue to application" at bounding box center [289, 212] width 52 height 13
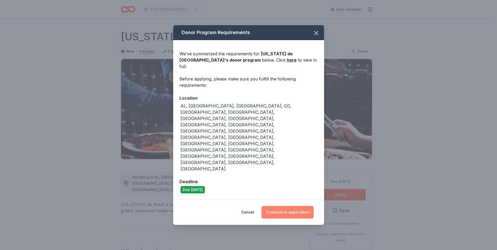
click at [293, 206] on button "Continue to application" at bounding box center [288, 212] width 52 height 13
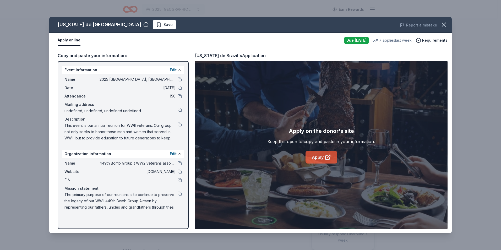
click at [321, 155] on link "Apply" at bounding box center [322, 157] width 32 height 13
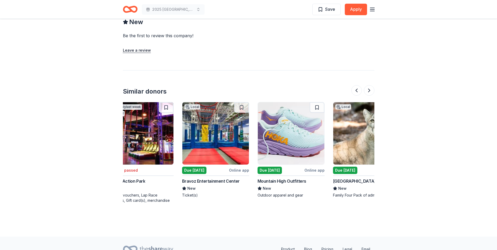
scroll to position [0, 82]
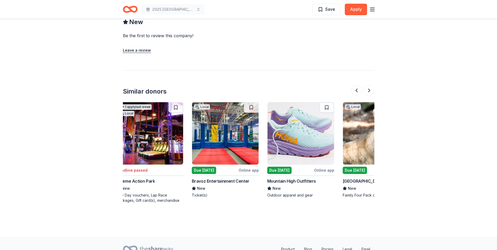
click at [310, 141] on img at bounding box center [301, 133] width 67 height 62
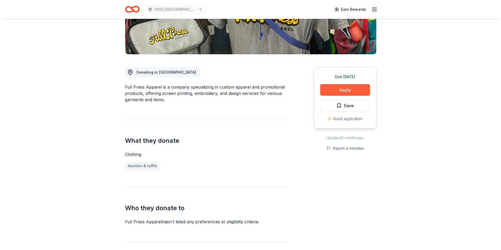
scroll to position [131, 0]
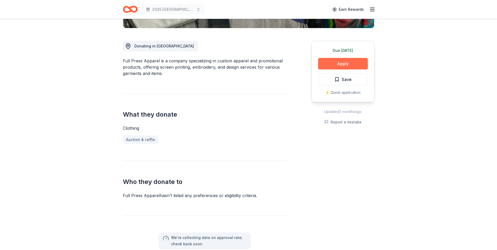
click at [341, 63] on button "Apply" at bounding box center [343, 64] width 50 height 12
click at [347, 61] on button "Apply" at bounding box center [343, 64] width 50 height 12
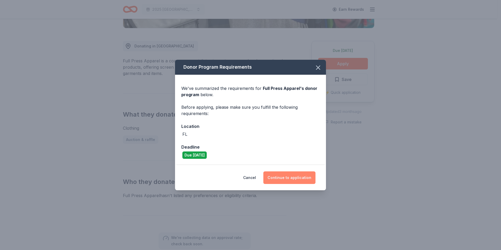
click at [285, 176] on button "Continue to application" at bounding box center [289, 177] width 52 height 13
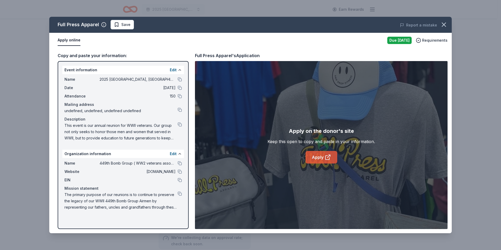
click at [323, 160] on link "Apply" at bounding box center [322, 157] width 32 height 13
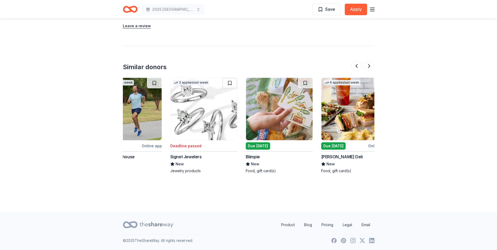
scroll to position [0, 327]
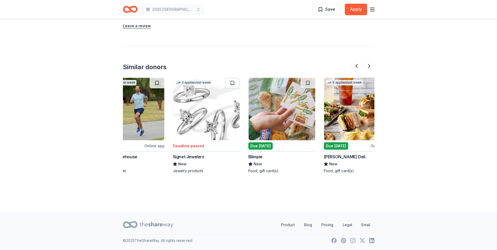
click at [292, 120] on img at bounding box center [282, 109] width 67 height 62
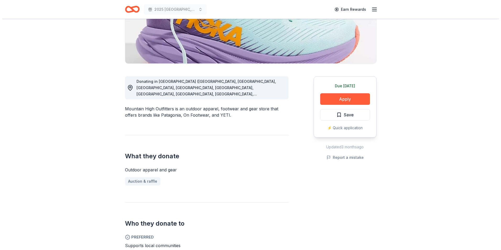
scroll to position [0, 0]
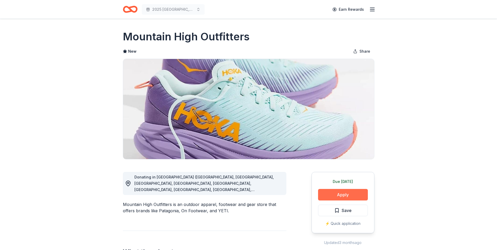
click at [342, 197] on button "Apply" at bounding box center [343, 195] width 50 height 12
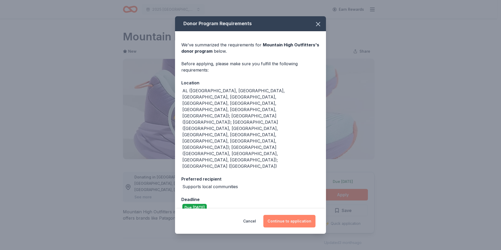
click at [293, 215] on button "Continue to application" at bounding box center [289, 221] width 52 height 13
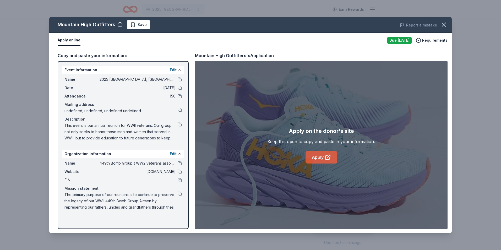
click at [327, 159] on icon at bounding box center [328, 158] width 4 height 4
click at [139, 26] on span "Save" at bounding box center [142, 24] width 9 height 6
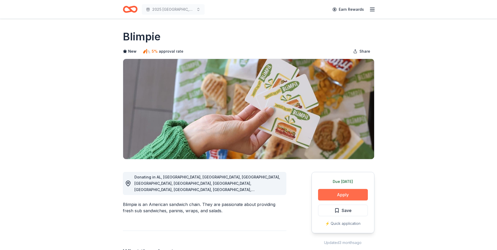
click at [341, 197] on button "Apply" at bounding box center [343, 195] width 50 height 12
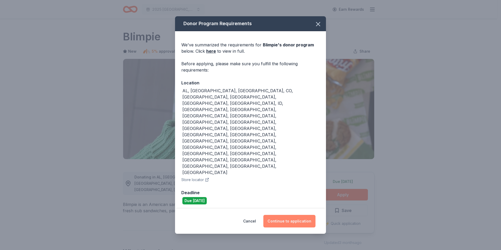
click at [289, 215] on button "Continue to application" at bounding box center [289, 221] width 52 height 13
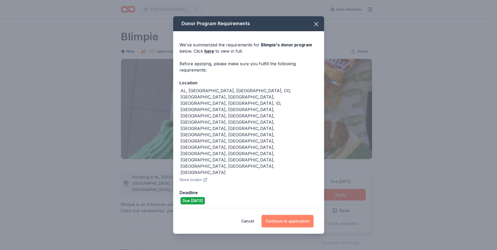
drag, startPoint x: 289, startPoint y: 182, endPoint x: 292, endPoint y: 178, distance: 5.6
click at [289, 215] on button "Continue to application" at bounding box center [288, 221] width 52 height 13
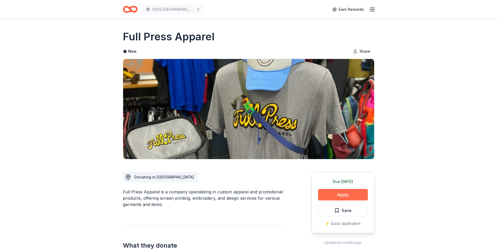
click at [347, 190] on button "Apply" at bounding box center [343, 195] width 50 height 12
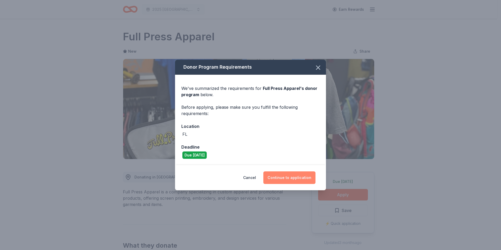
drag, startPoint x: 283, startPoint y: 175, endPoint x: 281, endPoint y: 161, distance: 14.1
click at [283, 175] on button "Continue to application" at bounding box center [289, 177] width 52 height 13
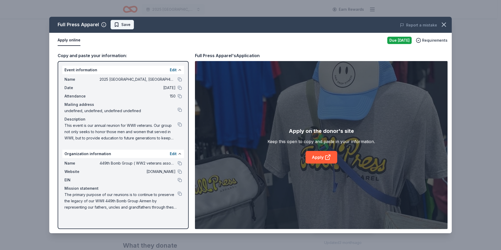
click at [123, 26] on span "Save" at bounding box center [125, 24] width 9 height 6
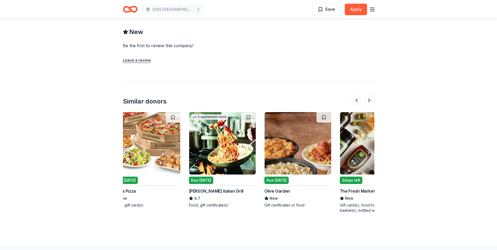
scroll to position [0, 85]
click at [228, 143] on img at bounding box center [222, 143] width 67 height 62
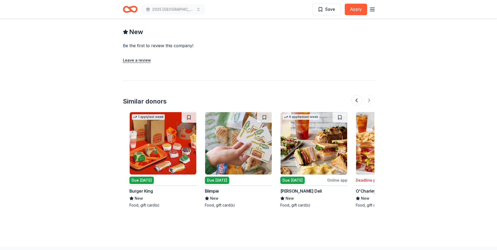
scroll to position [0, 495]
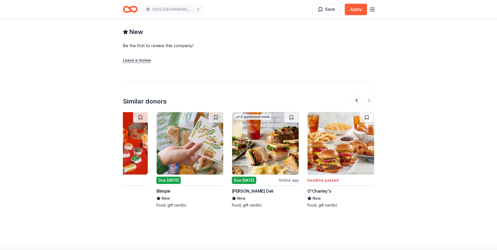
click at [276, 144] on img at bounding box center [265, 143] width 67 height 62
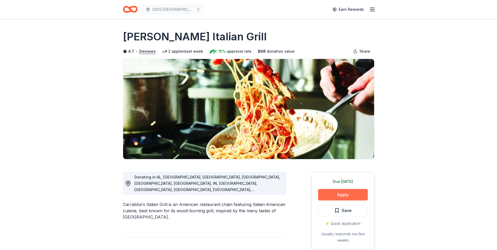
click at [340, 197] on button "Apply" at bounding box center [343, 195] width 50 height 12
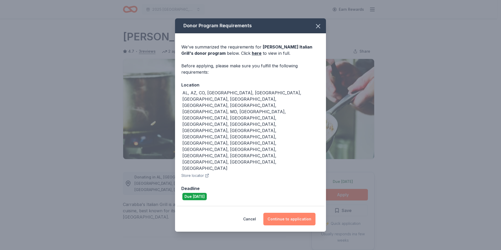
click at [294, 213] on button "Continue to application" at bounding box center [289, 219] width 52 height 13
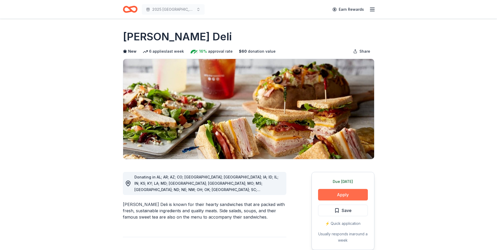
click at [354, 197] on button "Apply" at bounding box center [343, 195] width 50 height 12
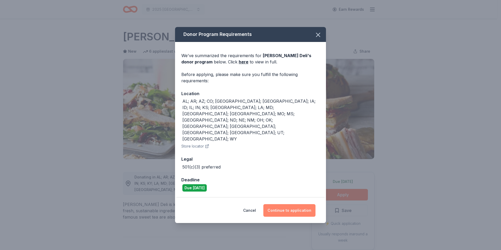
click at [284, 204] on button "Continue to application" at bounding box center [289, 210] width 52 height 13
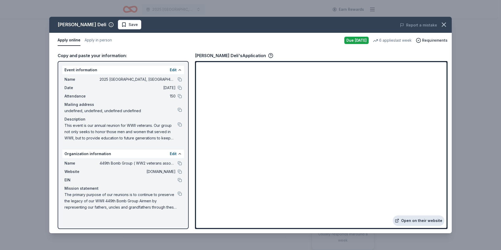
click at [417, 219] on link "Open on their website" at bounding box center [419, 220] width 52 height 10
click at [129, 25] on span "Save" at bounding box center [133, 24] width 9 height 6
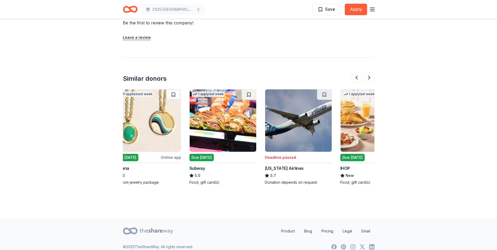
scroll to position [0, 151]
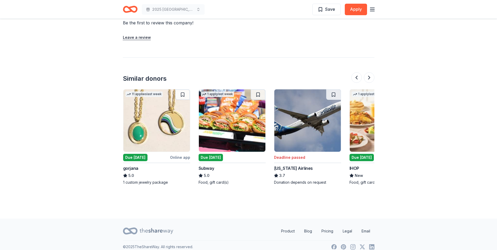
click at [315, 130] on img at bounding box center [307, 120] width 67 height 62
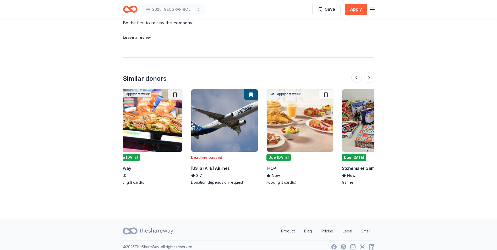
scroll to position [0, 234]
click at [290, 125] on img at bounding box center [300, 120] width 67 height 62
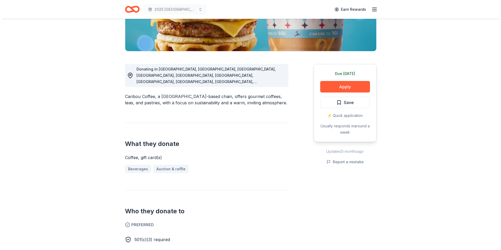
scroll to position [99, 0]
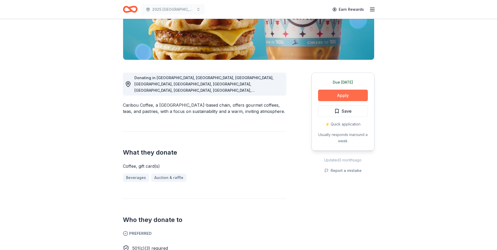
click at [353, 96] on button "Apply" at bounding box center [343, 96] width 50 height 12
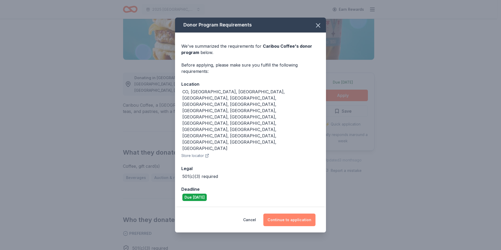
click at [288, 214] on button "Continue to application" at bounding box center [289, 220] width 52 height 13
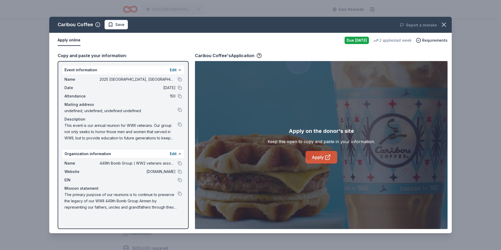
click at [319, 159] on link "Apply" at bounding box center [322, 157] width 32 height 13
click at [115, 25] on span "Save" at bounding box center [119, 24] width 9 height 6
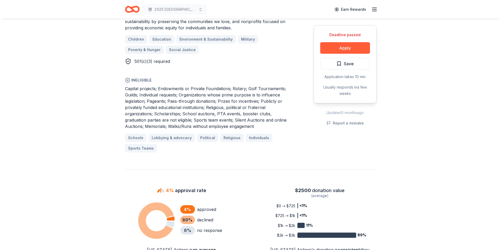
scroll to position [262, 0]
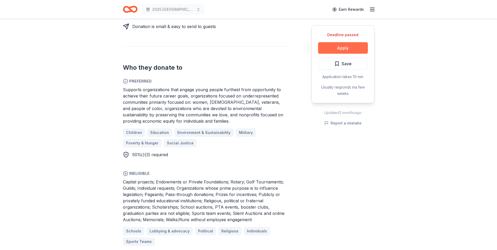
click at [344, 48] on button "Apply" at bounding box center [343, 48] width 50 height 12
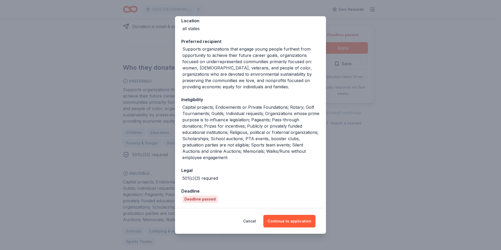
scroll to position [63, 0]
click at [295, 223] on button "Continue to application" at bounding box center [289, 221] width 52 height 13
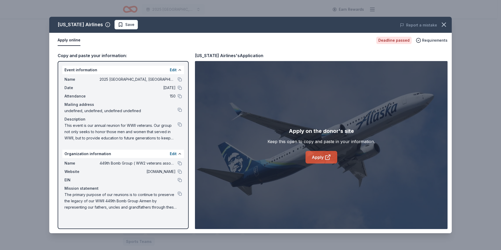
click at [319, 156] on link "Apply" at bounding box center [322, 157] width 32 height 13
drag, startPoint x: 117, startPoint y: 24, endPoint x: 138, endPoint y: 29, distance: 21.1
click at [125, 24] on span "Save" at bounding box center [129, 24] width 9 height 6
click at [120, 26] on div "Alaska Airlines Save" at bounding box center [170, 24] width 242 height 9
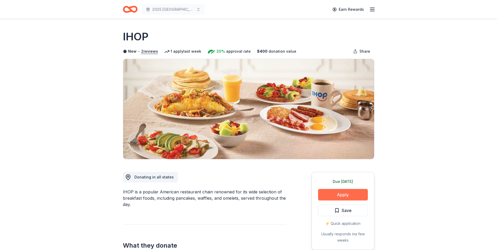
click at [356, 193] on button "Apply" at bounding box center [343, 195] width 50 height 12
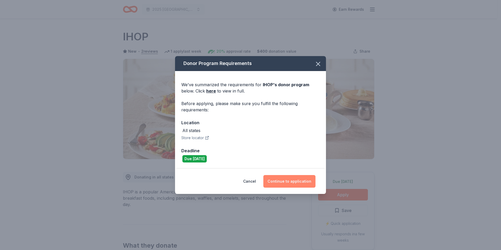
click at [299, 181] on button "Continue to application" at bounding box center [289, 181] width 52 height 13
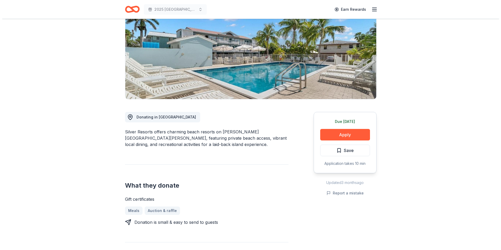
scroll to position [52, 0]
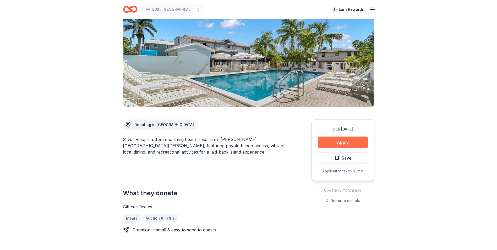
click at [343, 141] on button "Apply" at bounding box center [343, 143] width 50 height 12
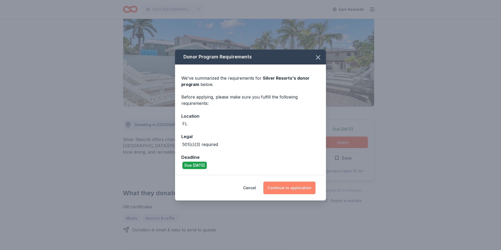
click at [298, 186] on button "Continue to application" at bounding box center [289, 188] width 52 height 13
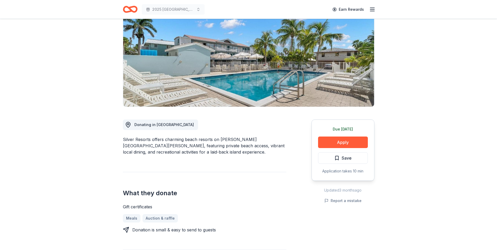
click at [298, 186] on button "Continue to application" at bounding box center [286, 185] width 50 height 12
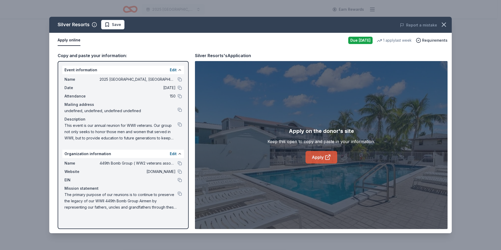
click at [320, 158] on link "Apply" at bounding box center [322, 157] width 32 height 13
click at [324, 157] on link "Apply" at bounding box center [322, 157] width 32 height 13
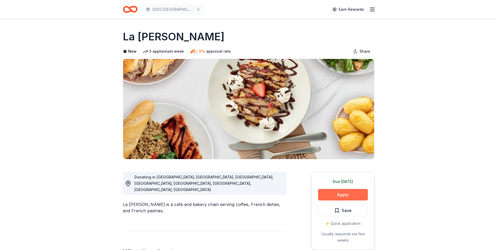
click at [352, 193] on button "Apply" at bounding box center [343, 195] width 50 height 12
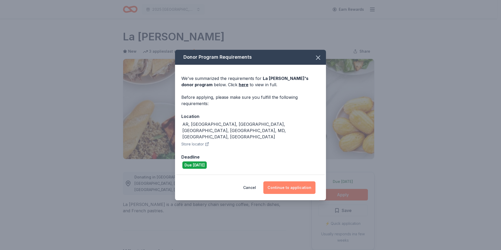
click at [284, 184] on button "Continue to application" at bounding box center [289, 187] width 52 height 13
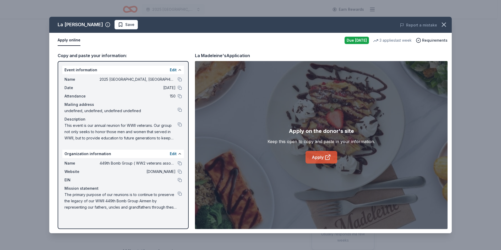
click at [315, 155] on link "Apply" at bounding box center [322, 157] width 32 height 13
click at [125, 26] on span "Save" at bounding box center [129, 24] width 9 height 6
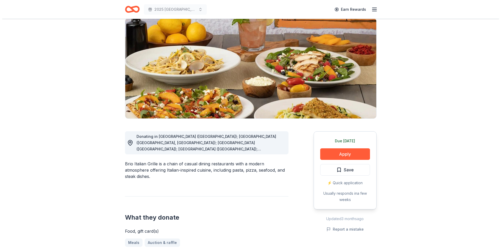
scroll to position [20, 0]
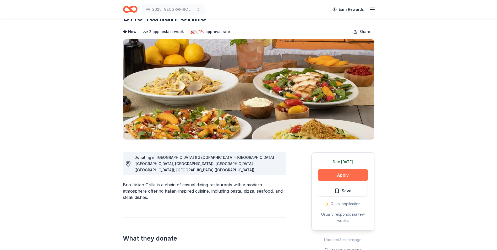
click at [346, 175] on button "Apply" at bounding box center [343, 175] width 50 height 12
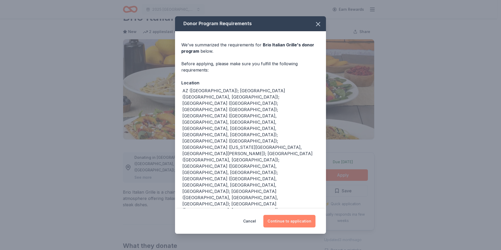
click at [290, 215] on button "Continue to application" at bounding box center [289, 221] width 52 height 13
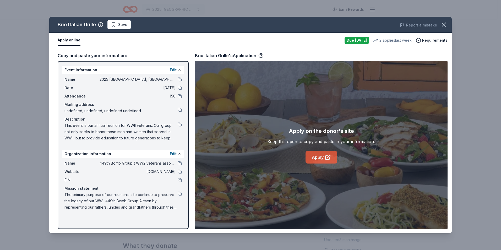
click at [319, 159] on link "Apply" at bounding box center [322, 157] width 32 height 13
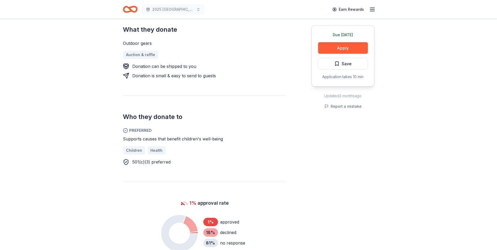
scroll to position [105, 0]
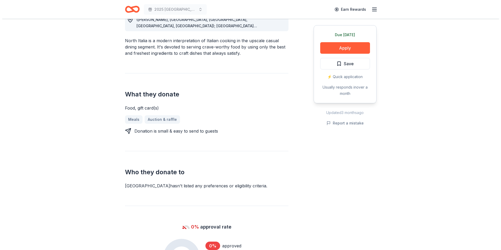
scroll to position [157, 0]
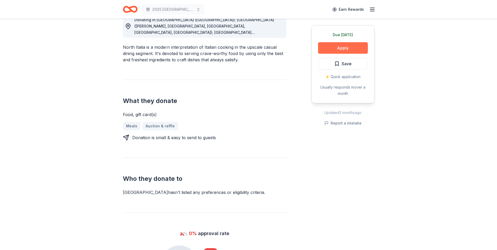
click at [349, 48] on button "Apply" at bounding box center [343, 48] width 50 height 12
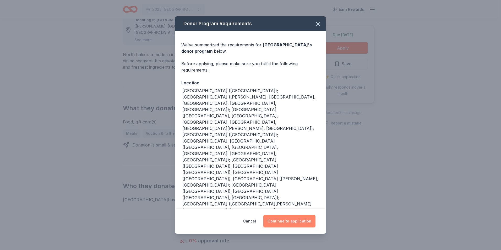
click at [290, 215] on button "Continue to application" at bounding box center [289, 221] width 52 height 13
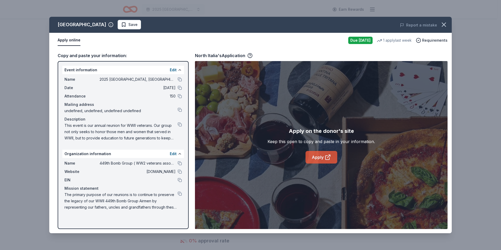
click at [320, 160] on link "Apply" at bounding box center [322, 157] width 32 height 13
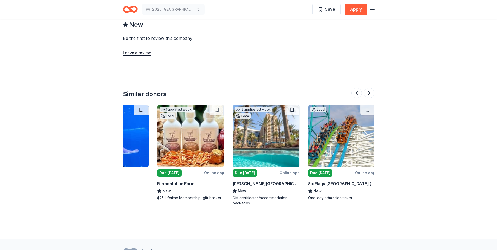
scroll to position [0, 44]
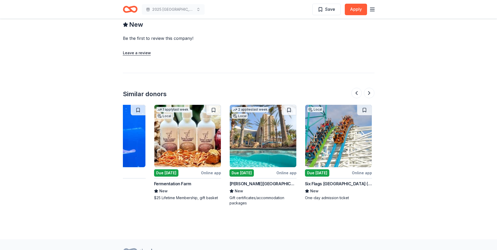
click at [277, 152] on img at bounding box center [263, 136] width 67 height 62
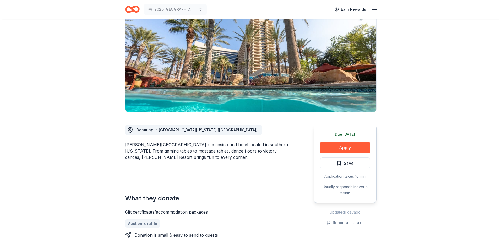
scroll to position [22, 0]
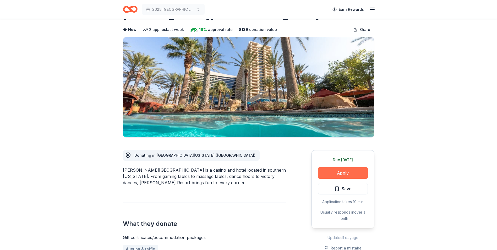
click at [342, 172] on button "Apply" at bounding box center [343, 173] width 50 height 12
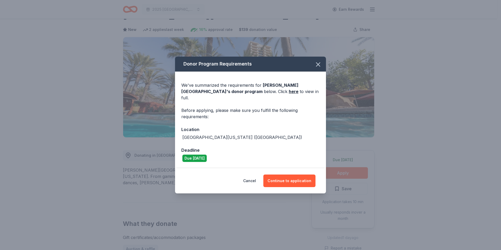
click at [342, 172] on div "Donor Program Requirements We've summarized the requirements for Harrah's Resor…" at bounding box center [250, 125] width 501 height 250
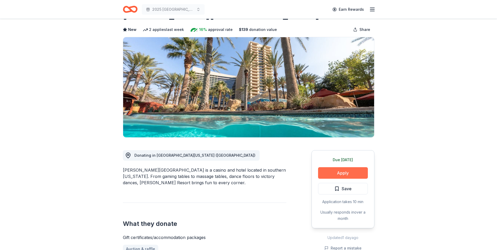
drag, startPoint x: 342, startPoint y: 172, endPoint x: 339, endPoint y: 173, distance: 2.7
click at [339, 173] on button "Apply" at bounding box center [343, 173] width 50 height 12
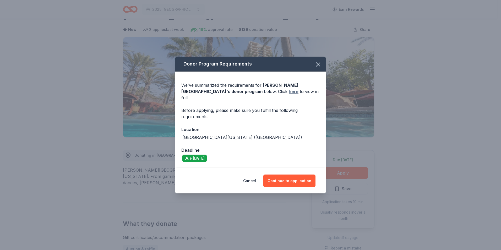
click at [289, 94] on link "here" at bounding box center [294, 91] width 10 height 6
click at [293, 177] on button "Continue to application" at bounding box center [289, 181] width 52 height 13
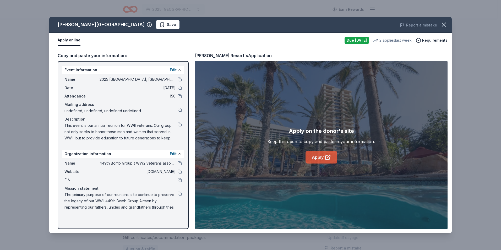
click at [321, 157] on link "Apply" at bounding box center [322, 157] width 32 height 13
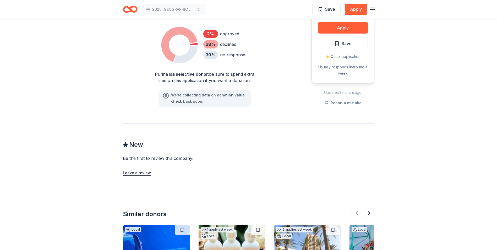
scroll to position [341, 0]
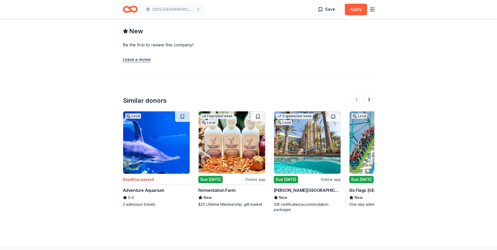
scroll to position [524, 0]
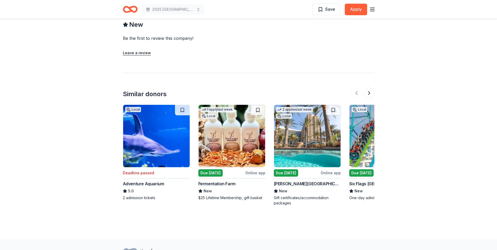
click at [310, 154] on img at bounding box center [307, 136] width 67 height 62
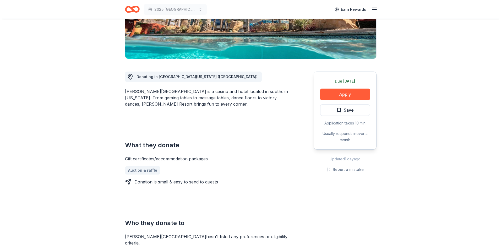
scroll to position [105, 0]
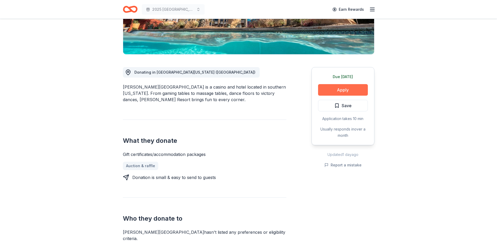
click at [339, 93] on button "Apply" at bounding box center [343, 90] width 50 height 12
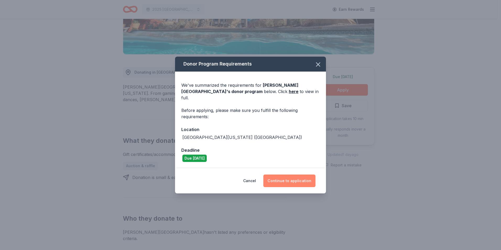
click at [302, 175] on button "Continue to application" at bounding box center [289, 181] width 52 height 13
click at [302, 175] on button "Continue to application" at bounding box center [288, 181] width 52 height 13
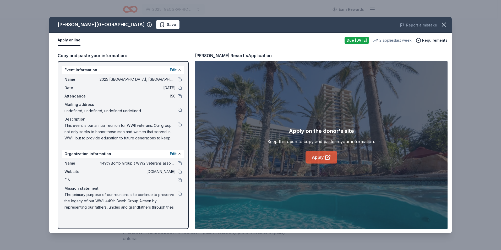
click at [310, 152] on link "Apply" at bounding box center [322, 157] width 32 height 13
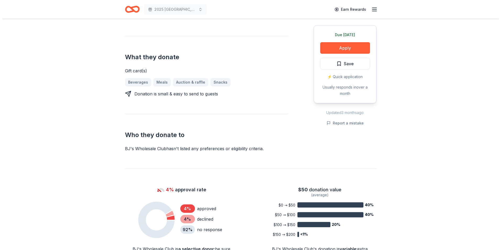
scroll to position [122, 0]
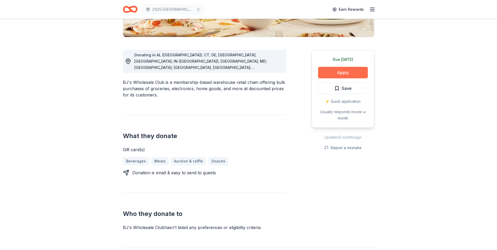
click at [341, 74] on button "Apply" at bounding box center [343, 73] width 50 height 12
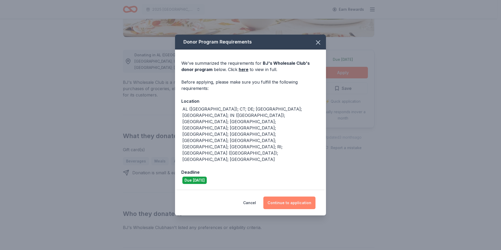
click at [299, 197] on button "Continue to application" at bounding box center [289, 203] width 52 height 13
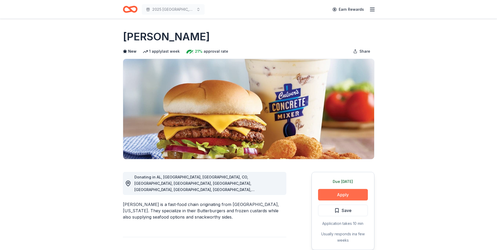
click at [345, 198] on button "Apply" at bounding box center [343, 195] width 50 height 12
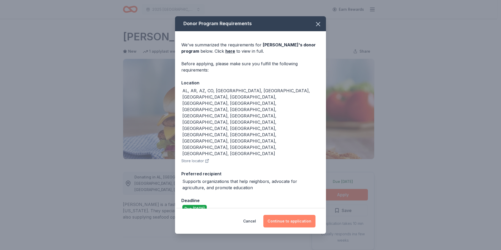
click at [296, 215] on button "Continue to application" at bounding box center [289, 221] width 52 height 13
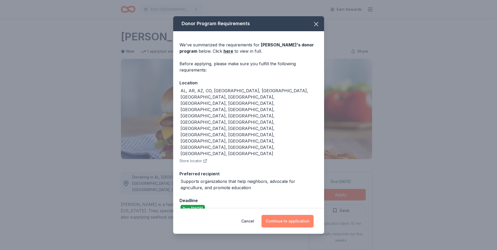
click at [296, 215] on button "Continue to application" at bounding box center [288, 221] width 52 height 13
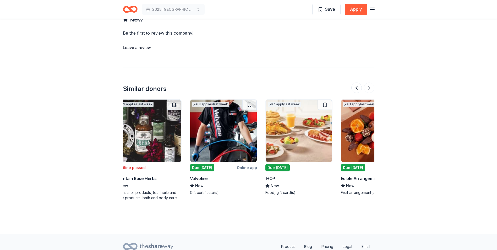
scroll to position [0, 495]
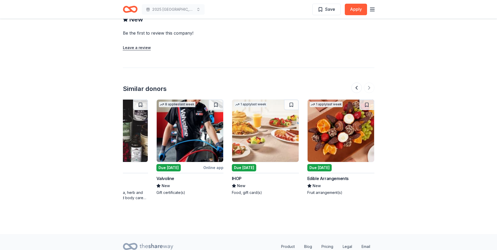
click at [346, 122] on img at bounding box center [341, 131] width 67 height 62
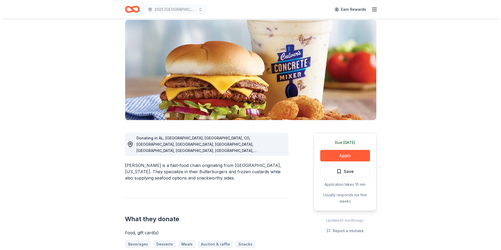
scroll to position [0, 0]
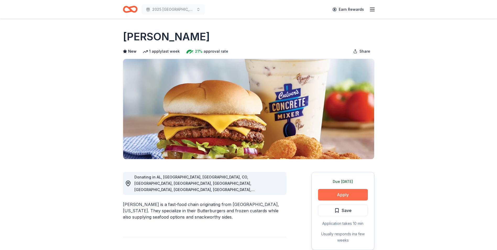
click at [349, 194] on button "Apply" at bounding box center [343, 195] width 50 height 12
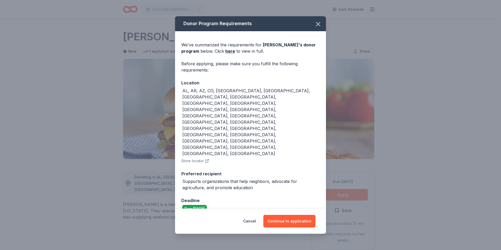
click at [349, 194] on div "Donor Program Requirements We've summarized the requirements for Culver's 's do…" at bounding box center [250, 125] width 501 height 250
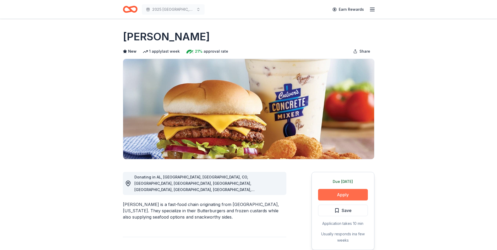
drag, startPoint x: 349, startPoint y: 194, endPoint x: 344, endPoint y: 190, distance: 6.0
click at [344, 190] on button "Apply" at bounding box center [343, 195] width 50 height 12
click at [341, 192] on button "Apply" at bounding box center [343, 195] width 50 height 12
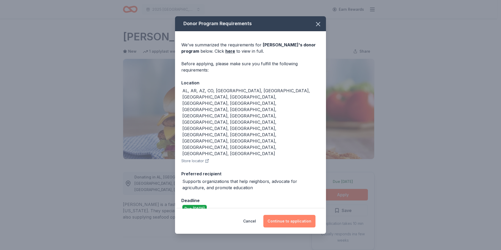
click at [288, 215] on button "Continue to application" at bounding box center [289, 221] width 52 height 13
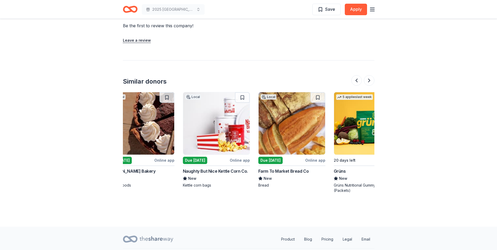
scroll to position [0, 379]
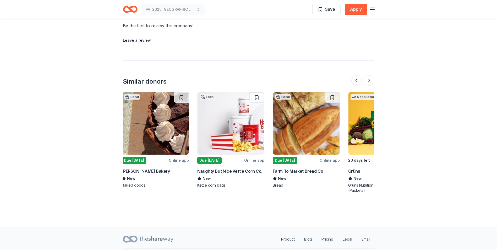
click at [244, 133] on img at bounding box center [231, 123] width 67 height 62
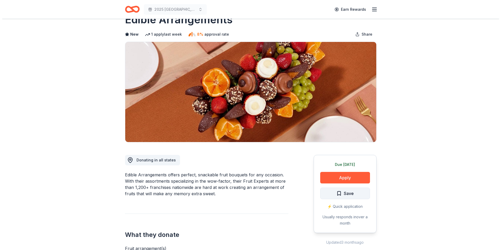
scroll to position [26, 0]
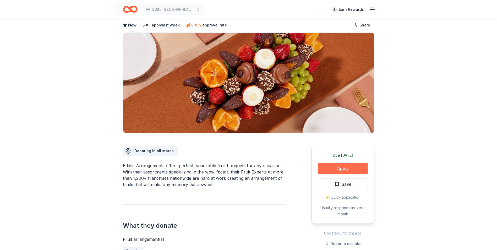
click at [348, 168] on button "Apply" at bounding box center [343, 169] width 50 height 12
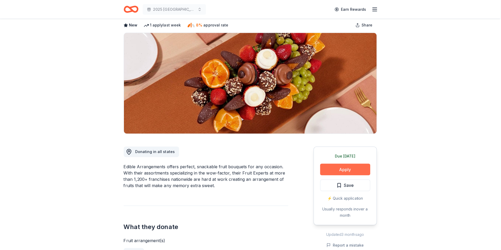
click at [348, 168] on div "Donor Program Requirements We've summarized the requirements for Edible Arrange…" at bounding box center [250, 125] width 501 height 250
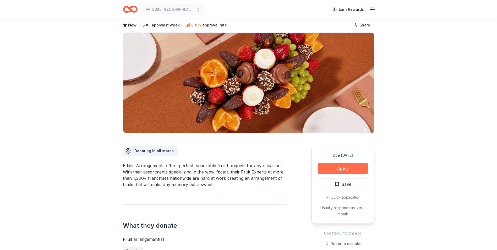
click at [341, 167] on button "Apply" at bounding box center [343, 169] width 50 height 12
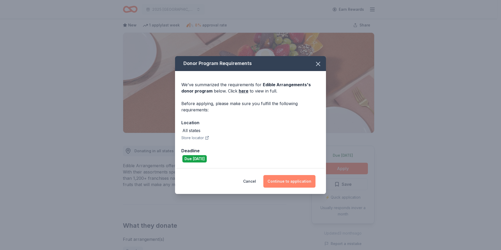
click at [286, 185] on button "Continue to application" at bounding box center [289, 181] width 52 height 13
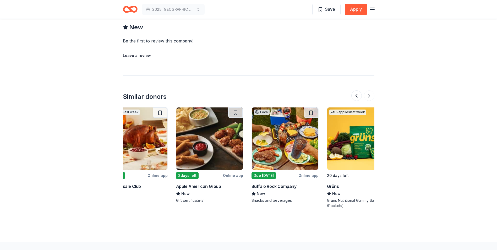
scroll to position [0, 495]
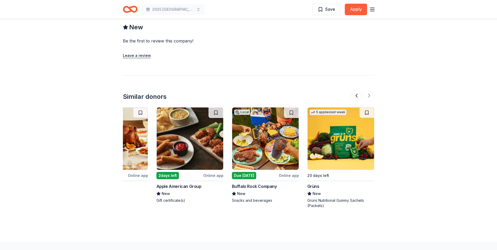
click at [200, 149] on img at bounding box center [190, 138] width 67 height 62
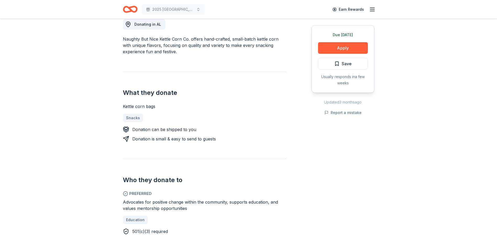
scroll to position [52, 0]
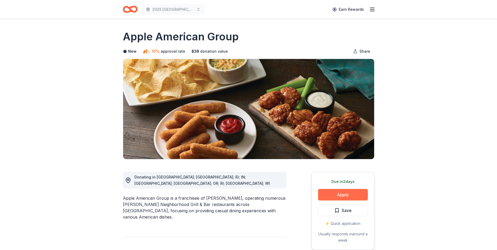
click at [349, 194] on button "Apply" at bounding box center [343, 195] width 50 height 12
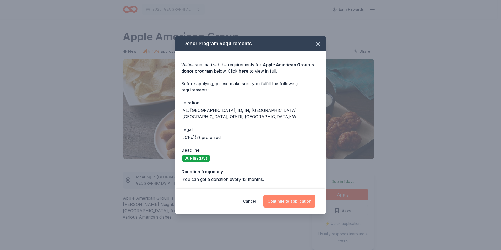
click at [295, 196] on button "Continue to application" at bounding box center [289, 201] width 52 height 13
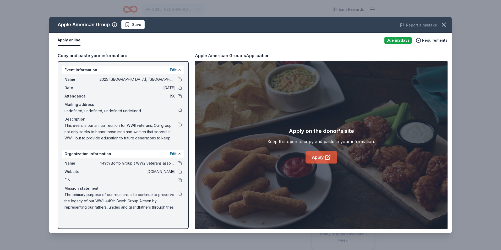
click at [321, 161] on link "Apply" at bounding box center [322, 157] width 32 height 13
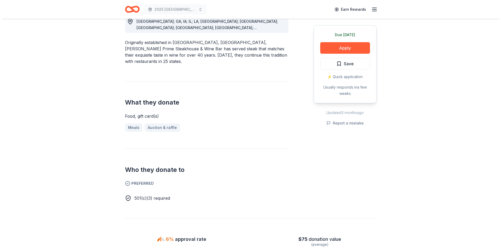
scroll to position [131, 0]
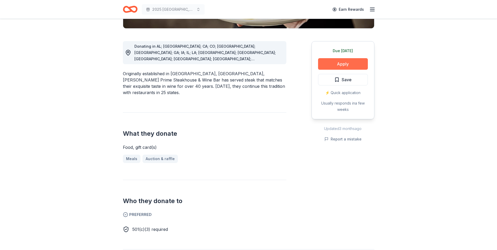
click at [341, 61] on button "Apply" at bounding box center [343, 64] width 50 height 12
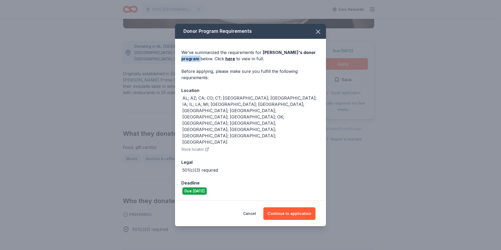
click at [341, 61] on div "Donor Program Requirements We've summarized the requirements for Fleming's 's d…" at bounding box center [250, 125] width 501 height 250
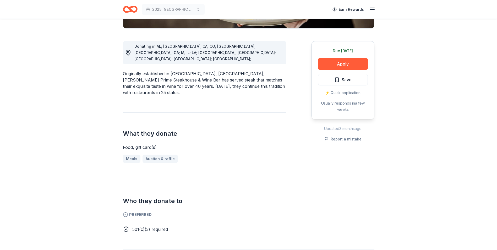
click at [349, 67] on button "Apply" at bounding box center [343, 64] width 50 height 12
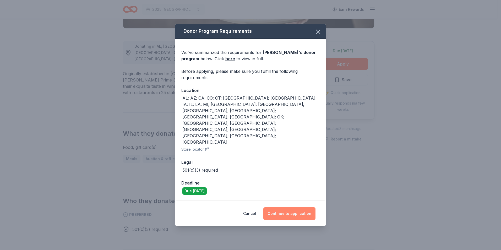
click at [296, 207] on button "Continue to application" at bounding box center [289, 213] width 52 height 13
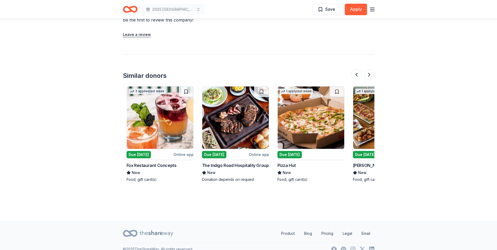
scroll to position [0, 450]
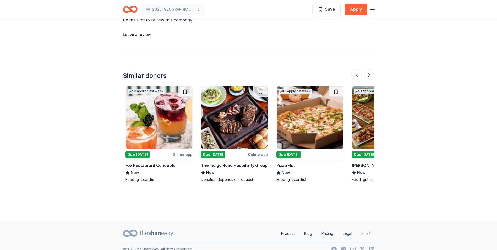
click at [245, 130] on img at bounding box center [234, 118] width 67 height 62
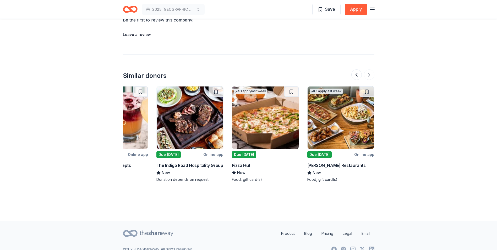
click at [344, 130] on img at bounding box center [341, 118] width 67 height 62
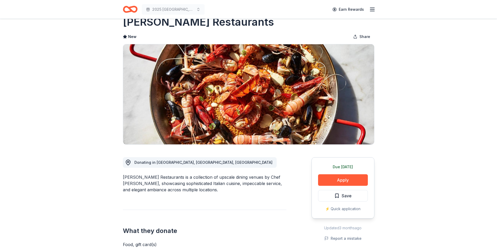
scroll to position [0, 0]
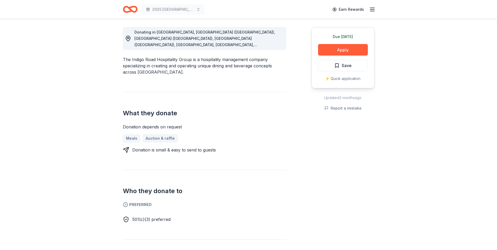
scroll to position [26, 0]
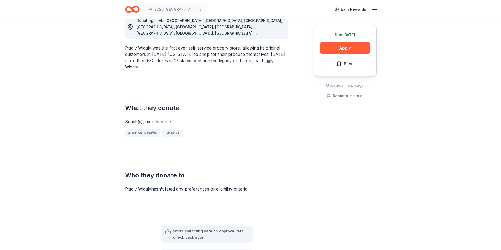
scroll to position [77, 0]
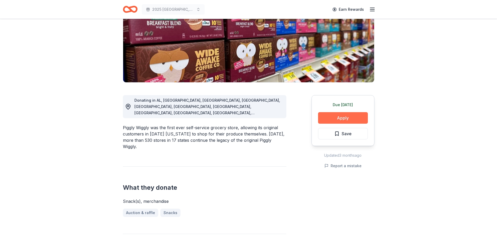
click at [357, 118] on button "Apply" at bounding box center [343, 118] width 50 height 12
click at [343, 117] on button "Apply" at bounding box center [343, 118] width 50 height 12
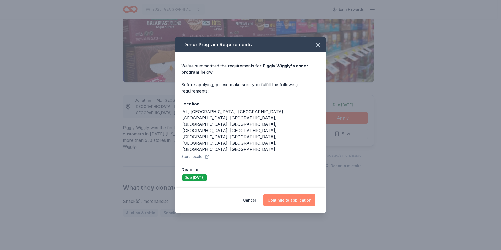
click at [297, 194] on button "Continue to application" at bounding box center [289, 200] width 52 height 13
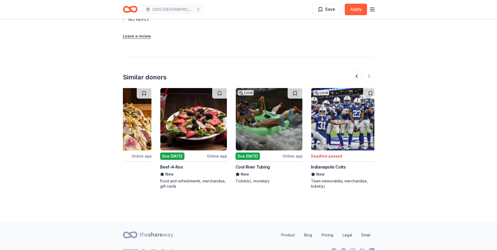
scroll to position [0, 495]
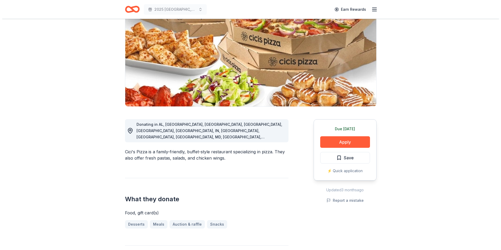
scroll to position [52, 0]
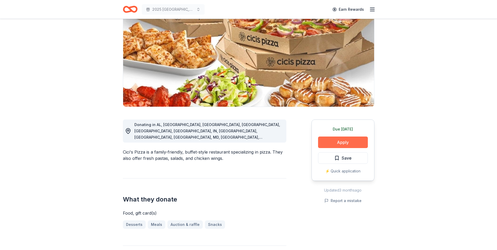
click at [355, 144] on button "Apply" at bounding box center [343, 143] width 50 height 12
click at [352, 146] on button "Apply" at bounding box center [343, 143] width 50 height 12
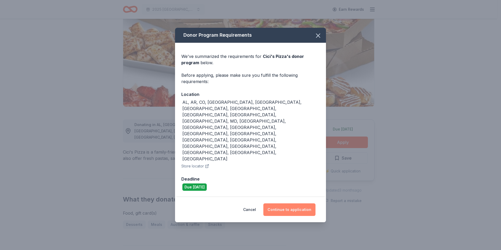
click at [297, 203] on button "Continue to application" at bounding box center [289, 209] width 52 height 13
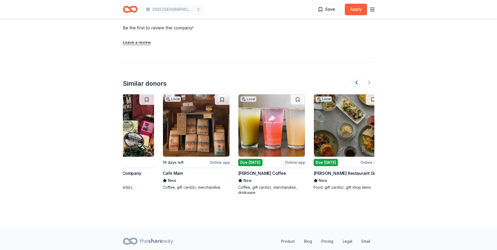
scroll to position [0, 495]
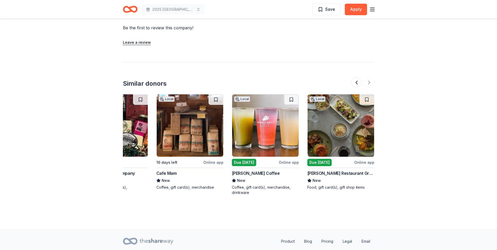
click at [342, 141] on img at bounding box center [341, 125] width 67 height 62
click at [270, 133] on img at bounding box center [265, 125] width 67 height 62
click at [197, 135] on img at bounding box center [190, 125] width 67 height 62
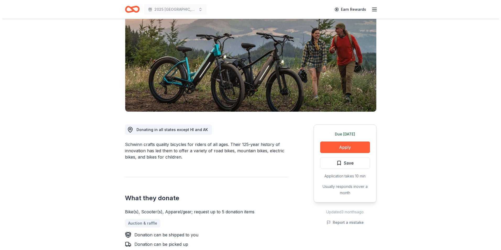
scroll to position [0, 0]
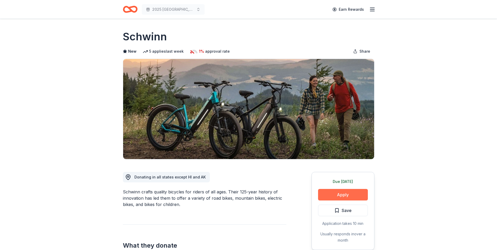
click at [351, 195] on button "Apply" at bounding box center [343, 195] width 50 height 12
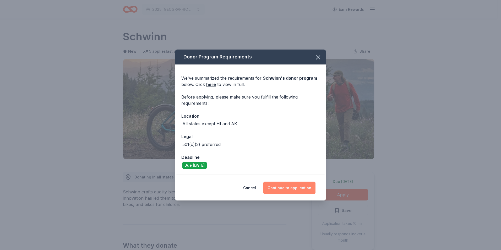
click at [292, 185] on button "Continue to application" at bounding box center [289, 188] width 52 height 13
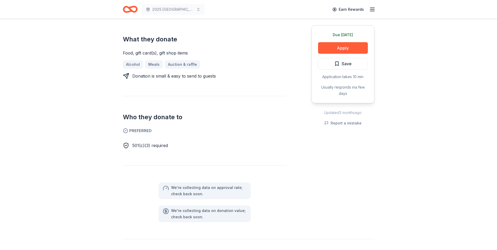
scroll to position [79, 0]
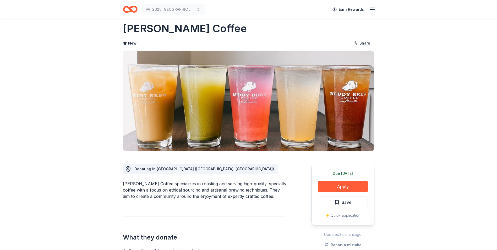
scroll to position [8, 0]
